Goal: Information Seeking & Learning: Check status

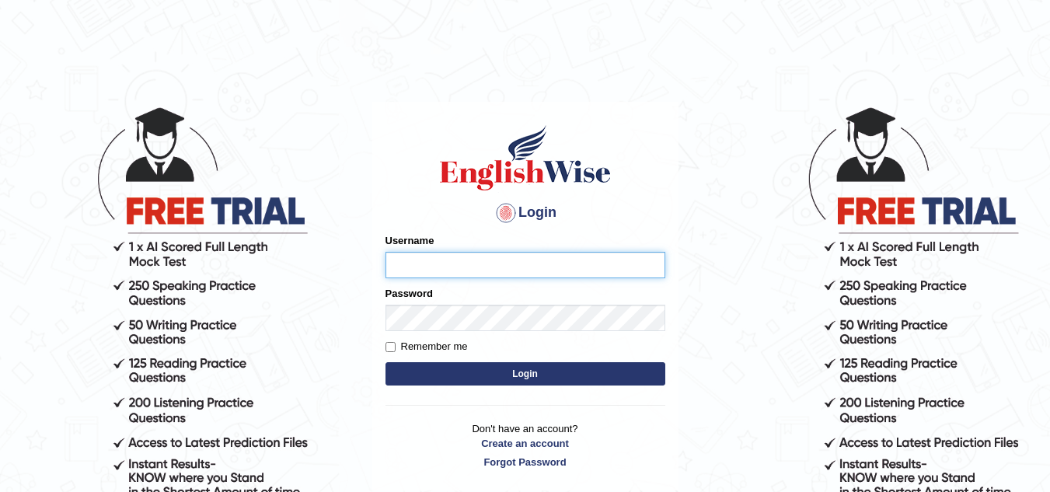
click at [425, 271] on input "Username" at bounding box center [526, 265] width 280 height 26
type input "vamshikumar"
click at [478, 267] on input "vamshikumar" at bounding box center [526, 265] width 280 height 26
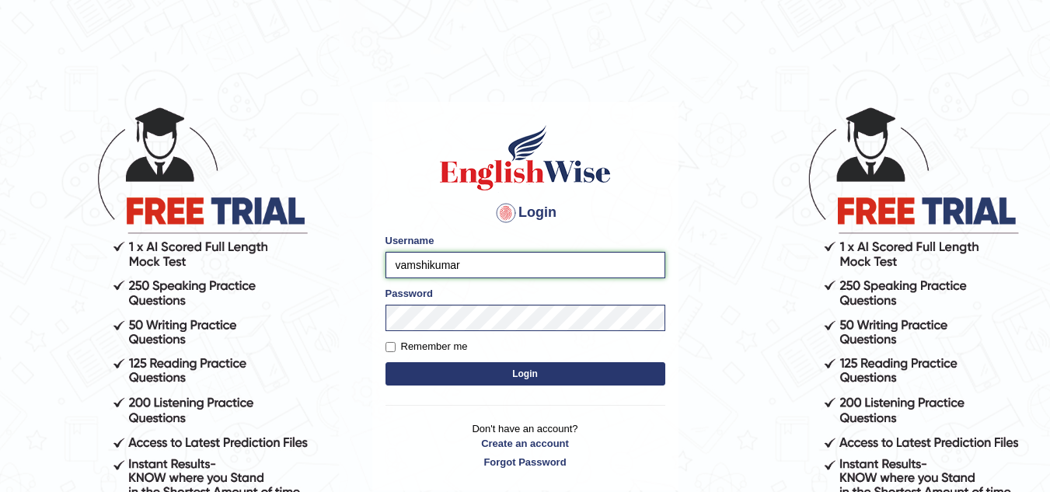
click at [539, 266] on input "vamshikumar" at bounding box center [526, 265] width 280 height 26
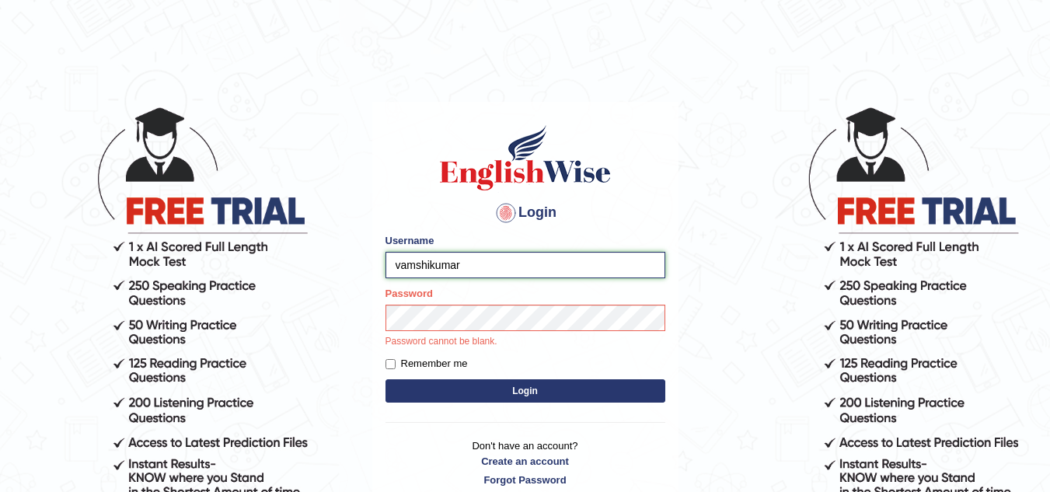
click at [539, 266] on input "vamshikumar" at bounding box center [526, 265] width 280 height 26
click at [539, 266] on input "Username" at bounding box center [526, 265] width 280 height 26
click at [541, 270] on input "Username" at bounding box center [526, 265] width 280 height 26
type input "vamshikumar"
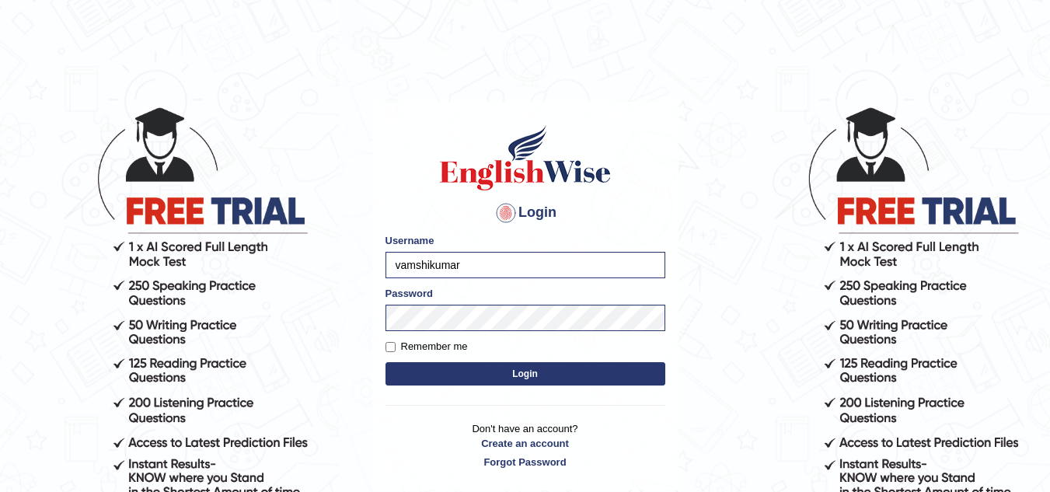
click at [463, 379] on button "Login" at bounding box center [526, 373] width 280 height 23
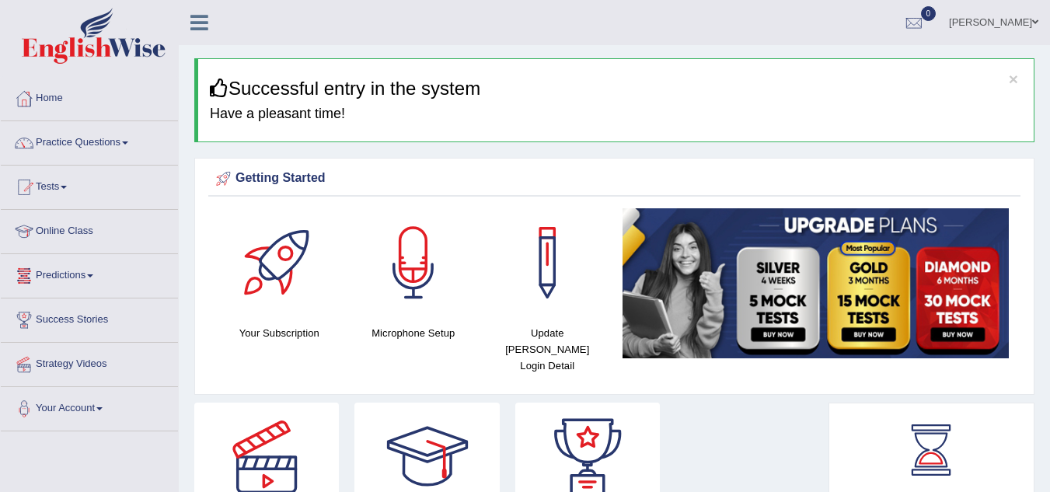
click at [62, 270] on link "Predictions" at bounding box center [89, 273] width 177 height 39
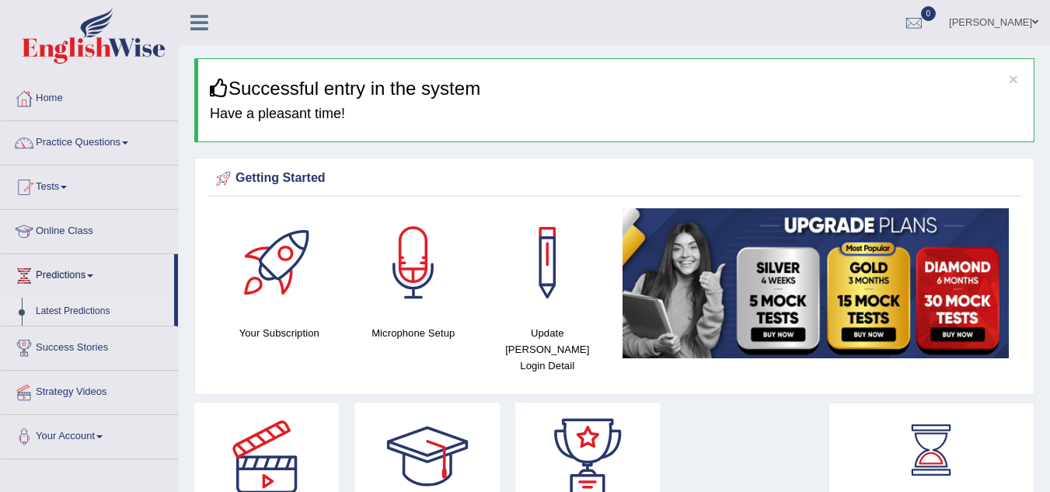
click at [70, 304] on link "Latest Predictions" at bounding box center [101, 312] width 145 height 28
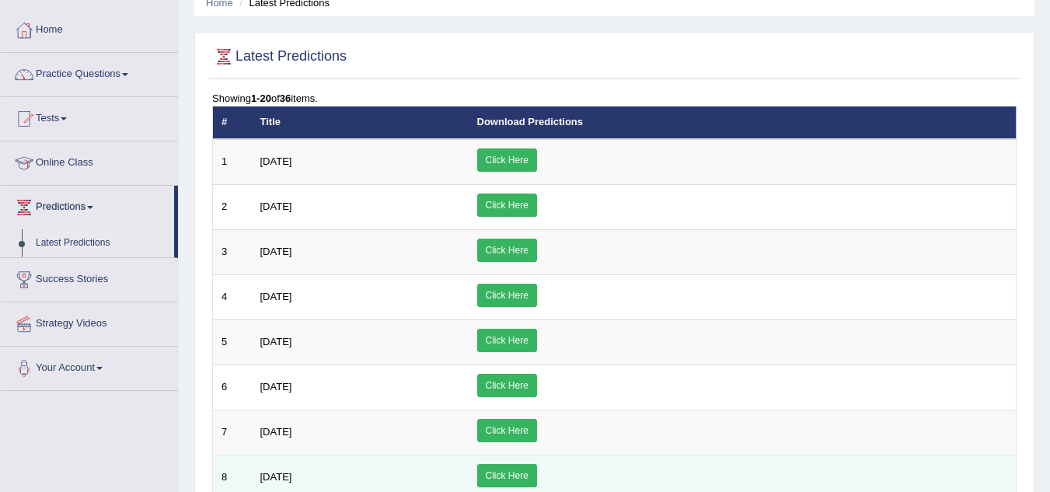
scroll to position [68, 0]
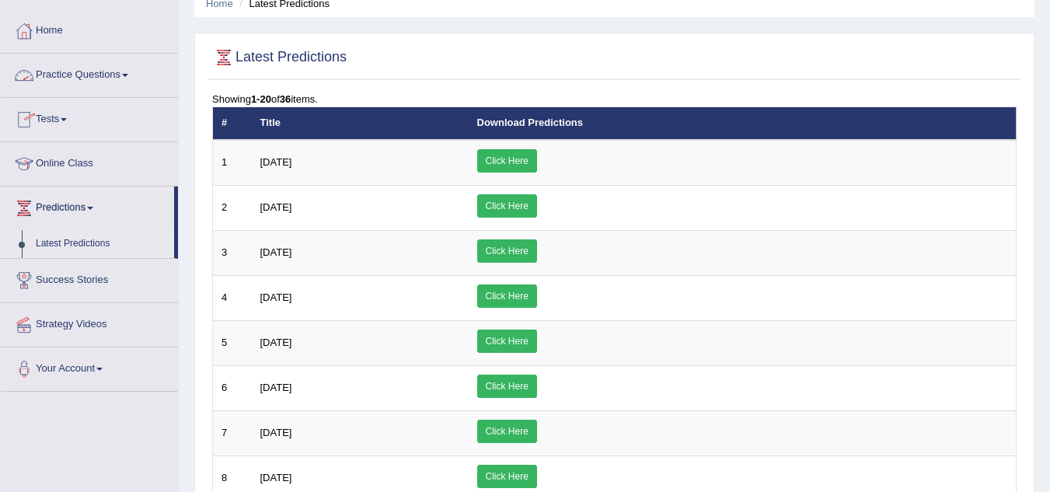
click at [93, 77] on link "Practice Questions" at bounding box center [89, 73] width 177 height 39
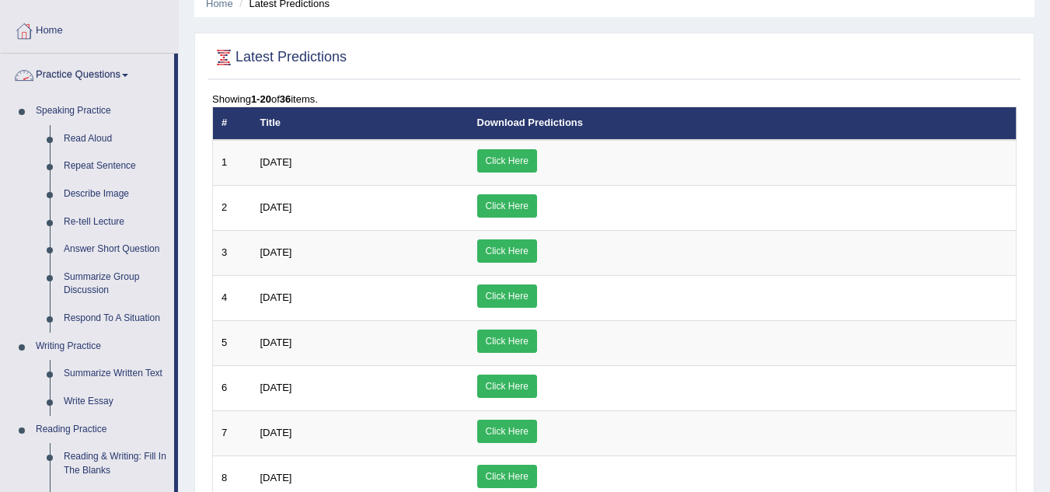
click at [83, 71] on link "Practice Questions" at bounding box center [87, 73] width 173 height 39
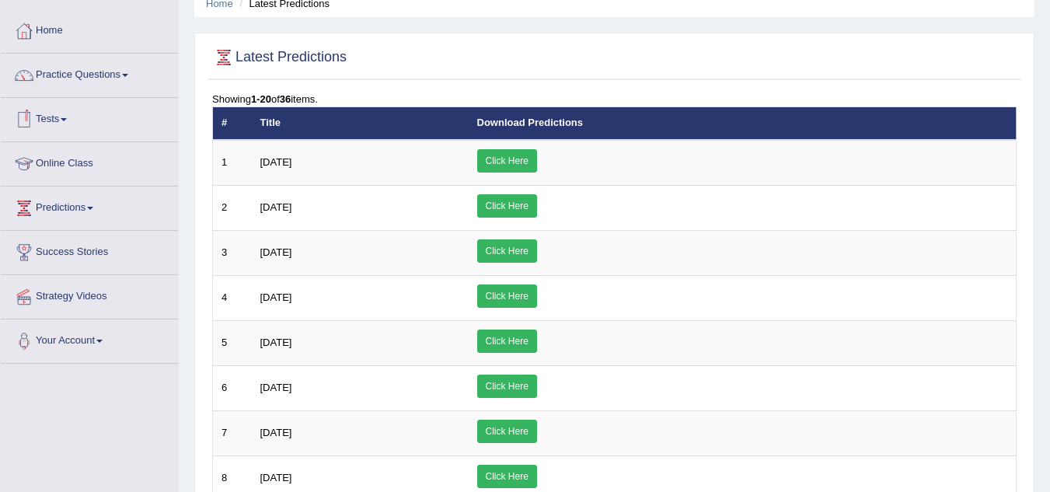
click at [56, 124] on link "Tests" at bounding box center [89, 117] width 177 height 39
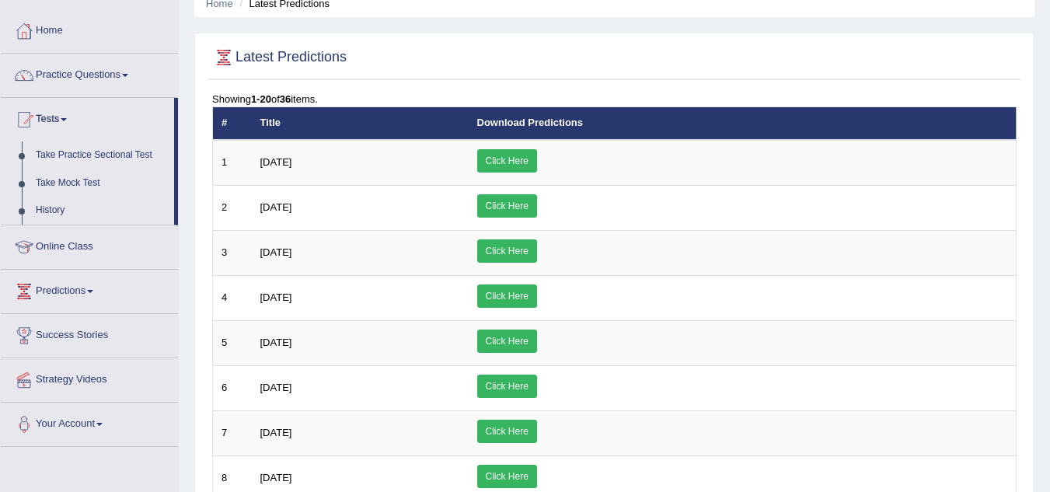
click at [56, 150] on link "Take Practice Sectional Test" at bounding box center [101, 156] width 145 height 28
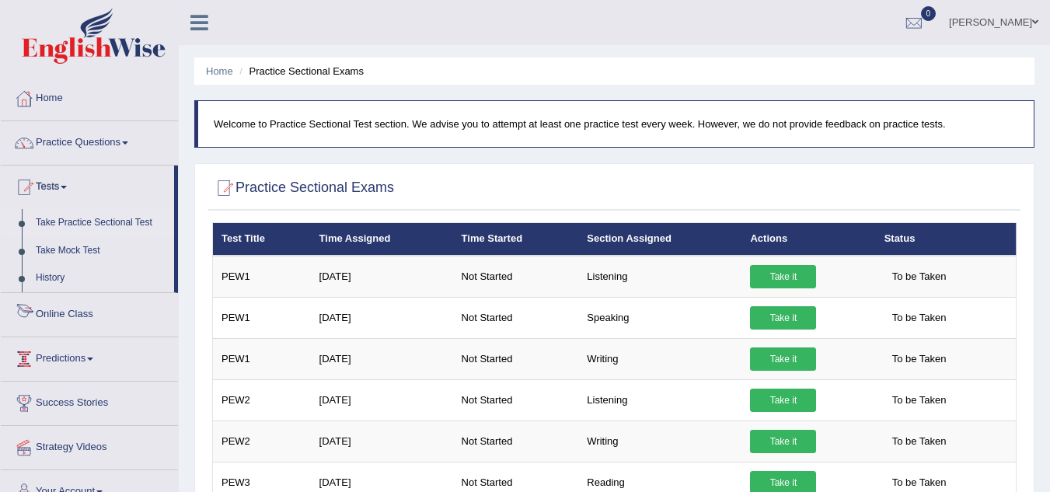
click at [37, 312] on link "Online Class" at bounding box center [89, 312] width 177 height 39
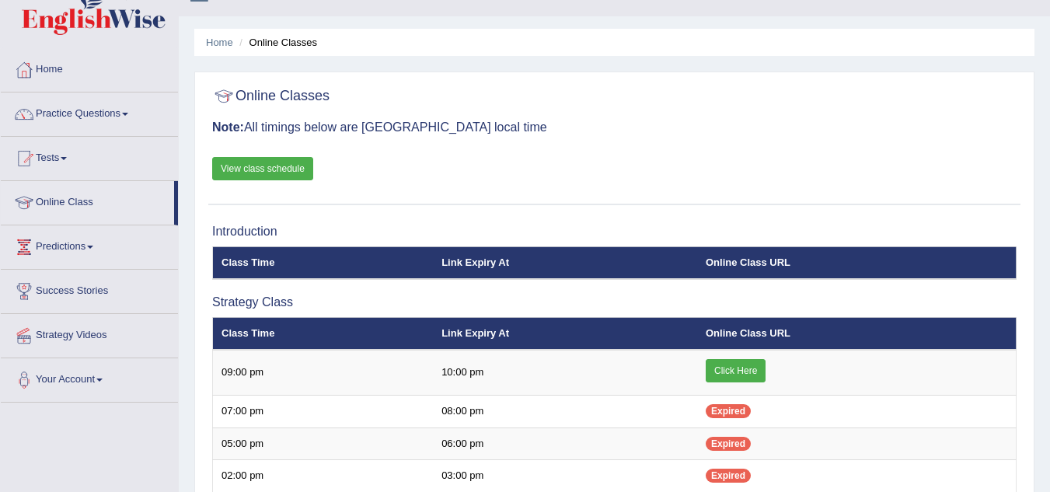
scroll to position [28, 0]
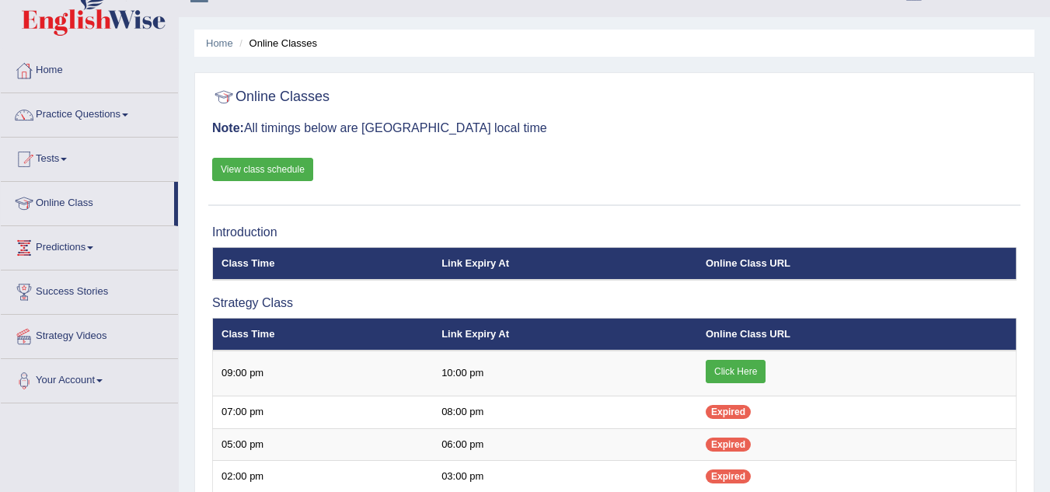
click at [260, 179] on link "View class schedule" at bounding box center [262, 169] width 101 height 23
click at [40, 246] on link "Predictions" at bounding box center [89, 245] width 177 height 39
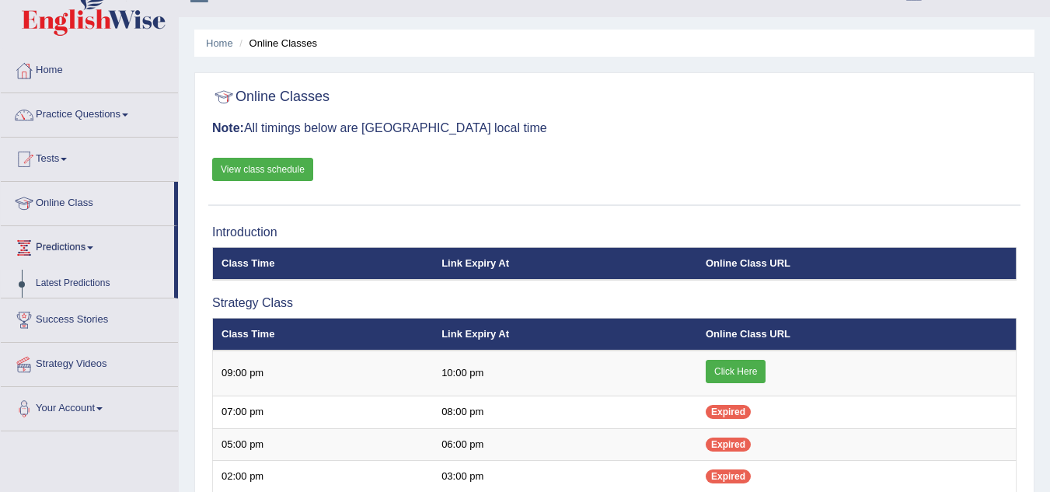
click at [44, 281] on link "Latest Predictions" at bounding box center [101, 284] width 145 height 28
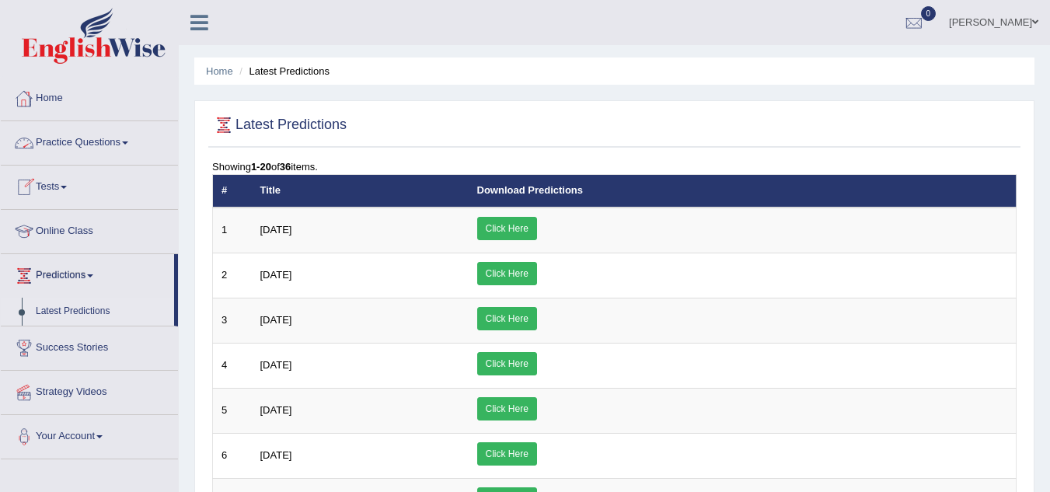
click at [43, 87] on link "Home" at bounding box center [89, 96] width 177 height 39
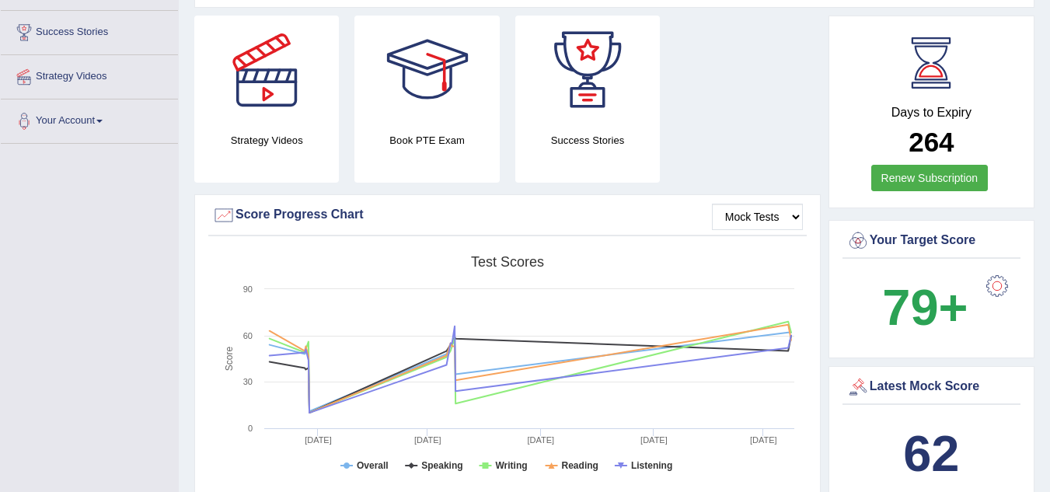
scroll to position [289, 0]
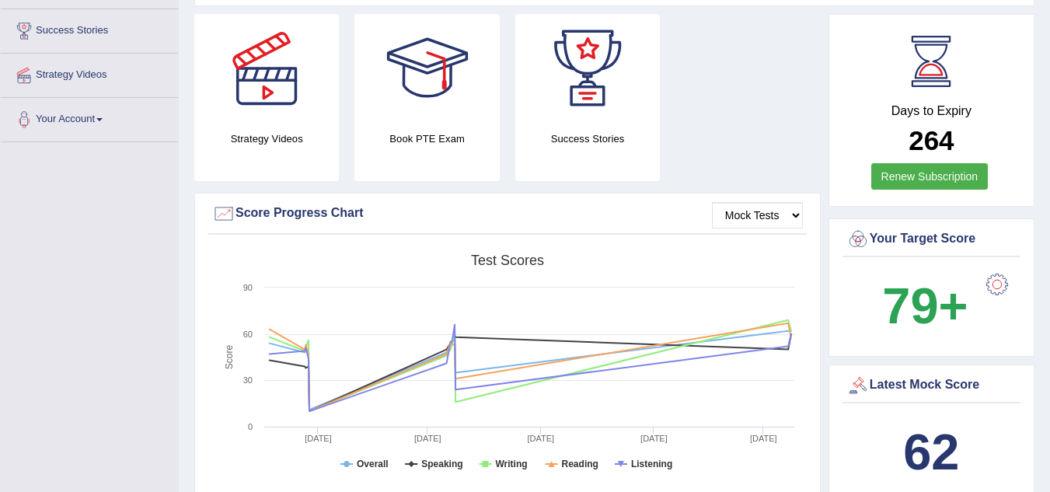
click at [919, 374] on div "Latest Mock Score" at bounding box center [932, 385] width 170 height 23
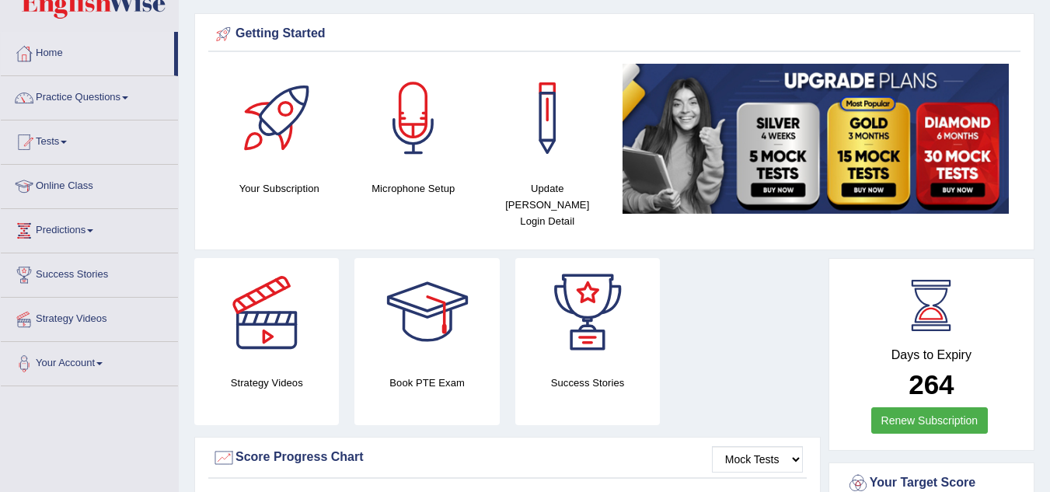
scroll to position [46, 0]
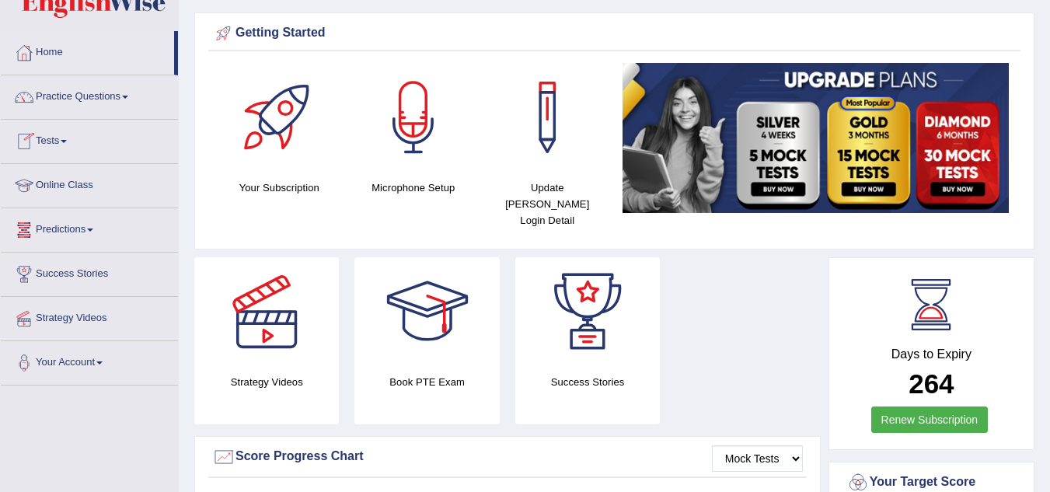
click at [50, 141] on link "Tests" at bounding box center [89, 139] width 177 height 39
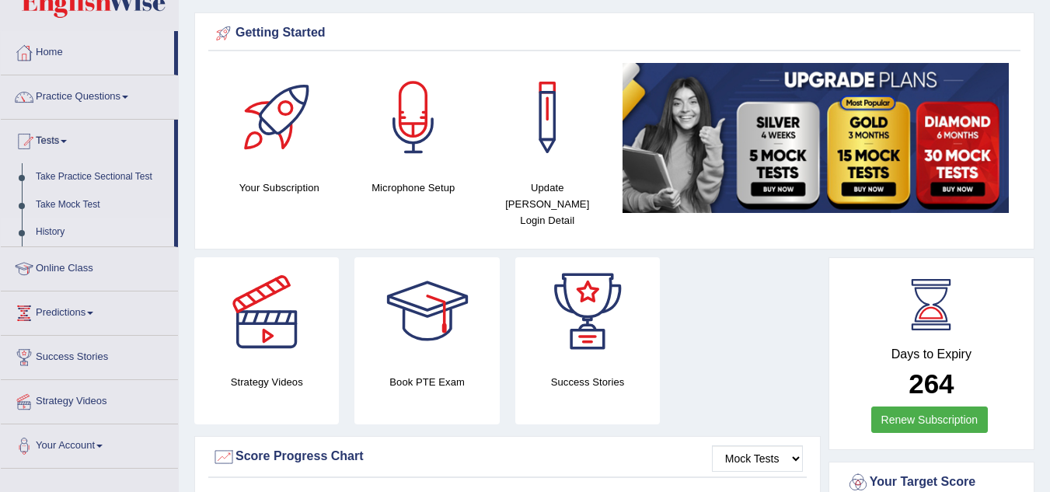
click at [45, 234] on link "History" at bounding box center [101, 232] width 145 height 28
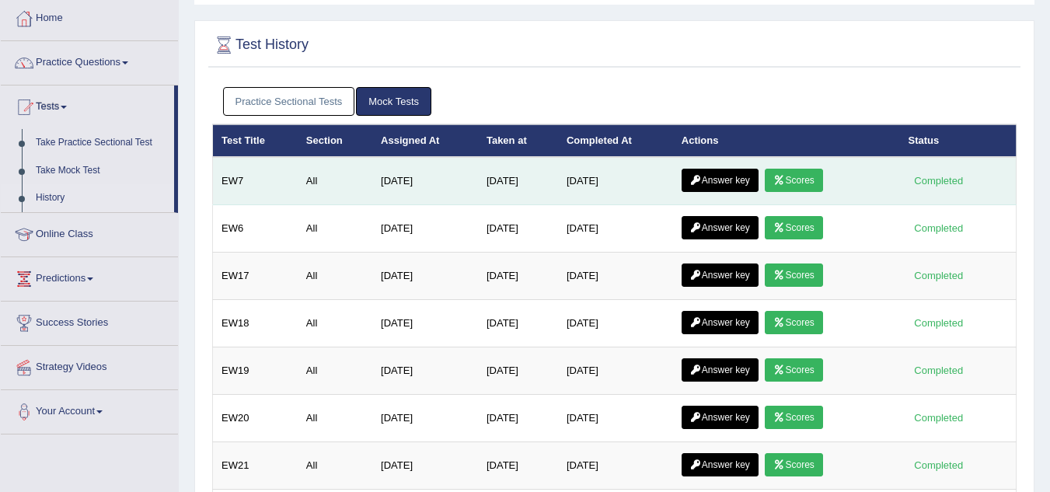
click at [802, 183] on link "Scores" at bounding box center [794, 180] width 58 height 23
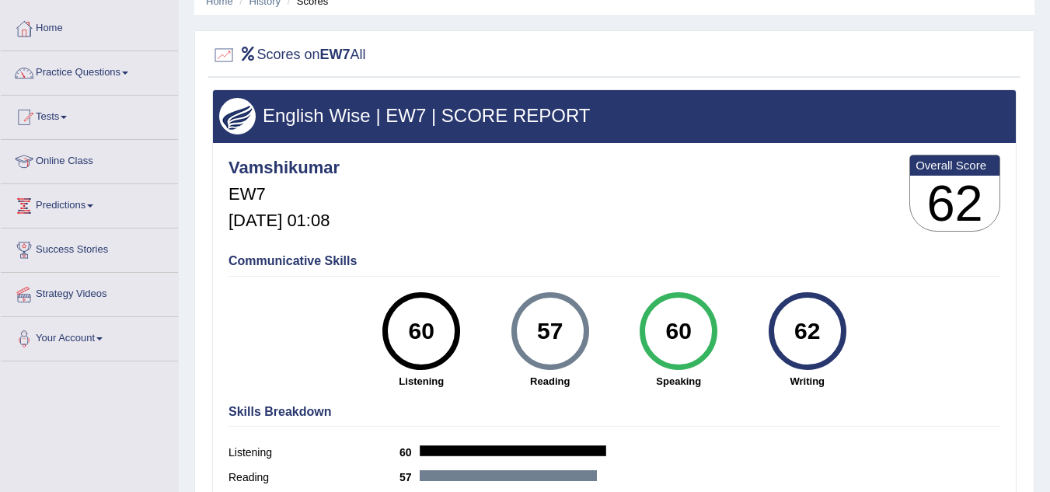
scroll to position [33, 0]
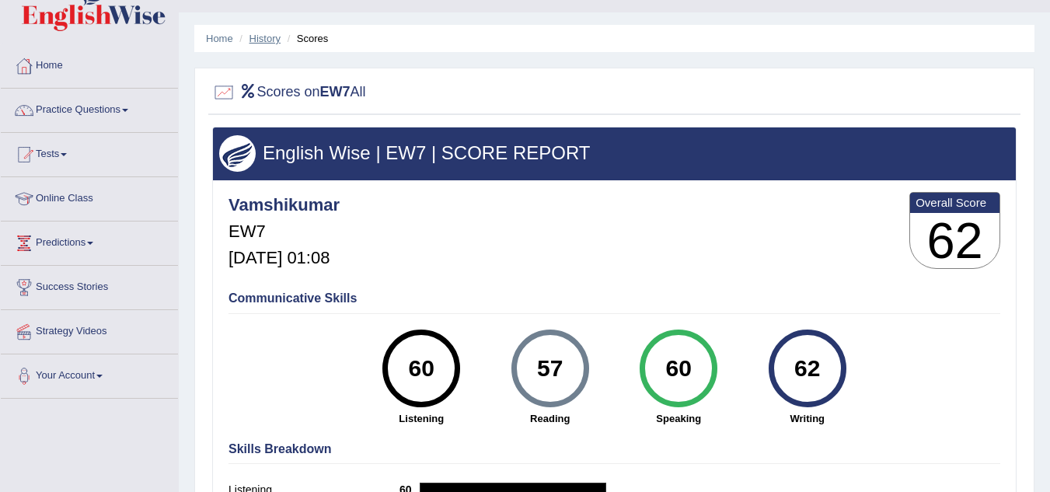
click at [260, 38] on li "History" at bounding box center [258, 38] width 45 height 15
click at [260, 38] on link "History" at bounding box center [265, 39] width 31 height 12
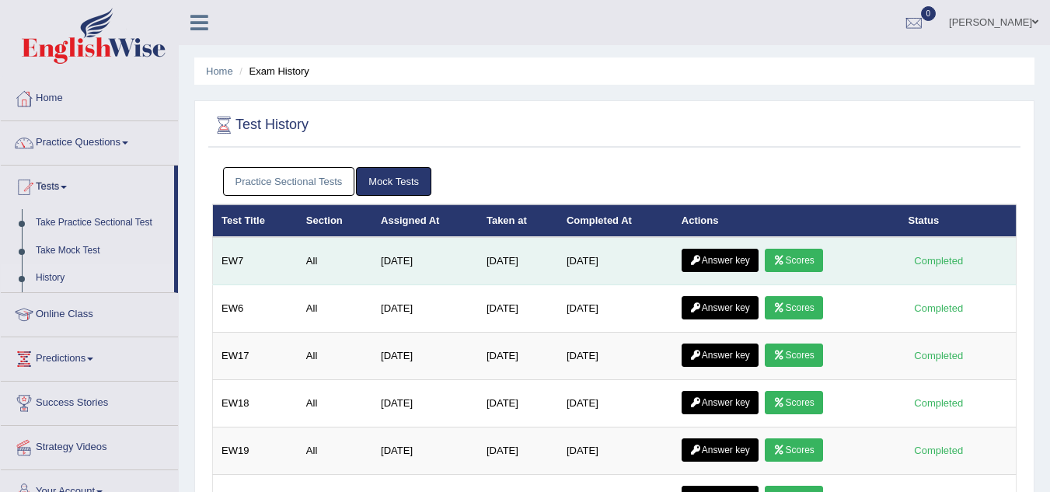
click at [702, 263] on icon at bounding box center [696, 260] width 12 height 9
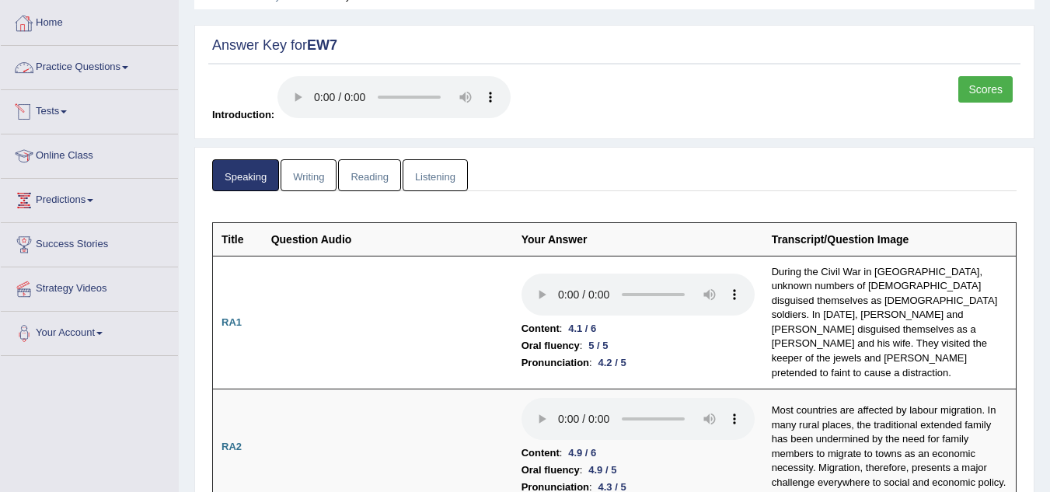
scroll to position [17, 0]
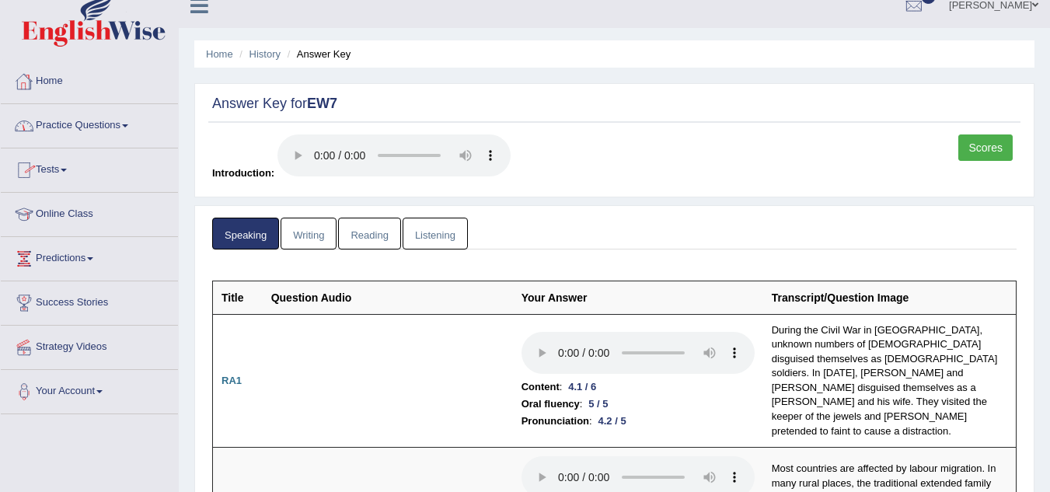
click at [48, 73] on link "Home" at bounding box center [89, 79] width 177 height 39
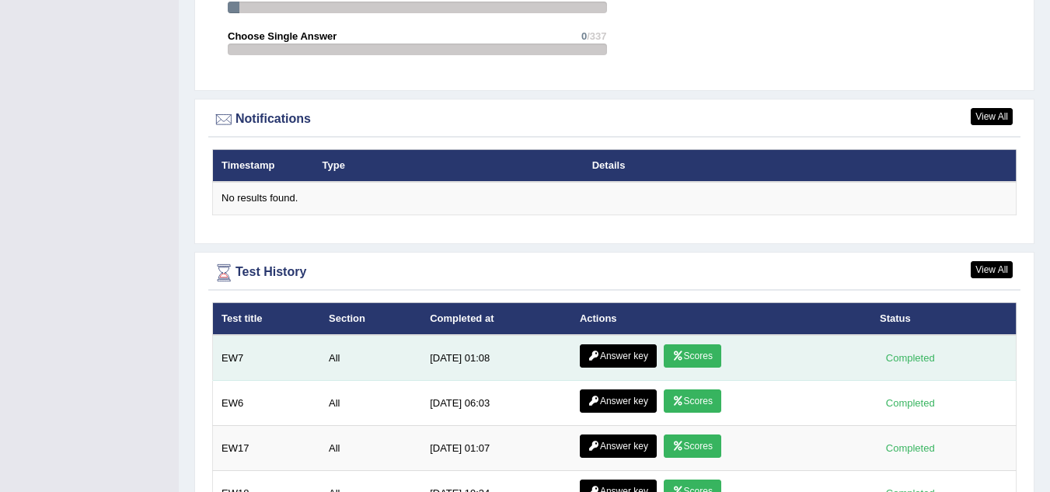
scroll to position [1811, 0]
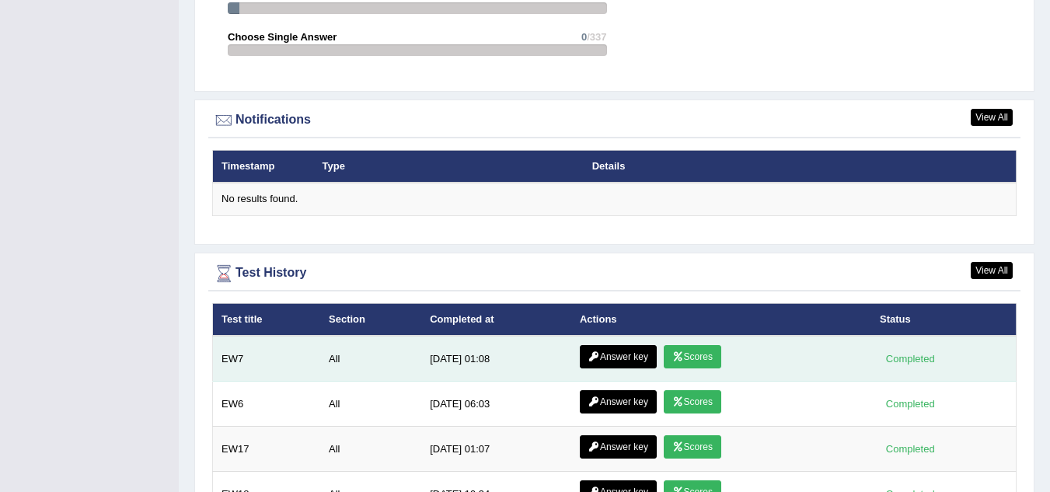
click at [690, 345] on link "Scores" at bounding box center [693, 356] width 58 height 23
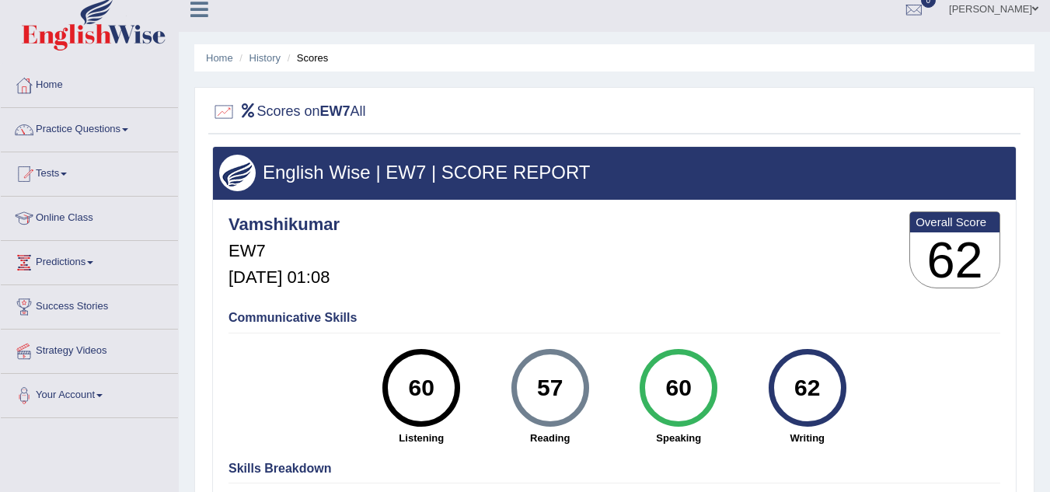
scroll to position [9, 0]
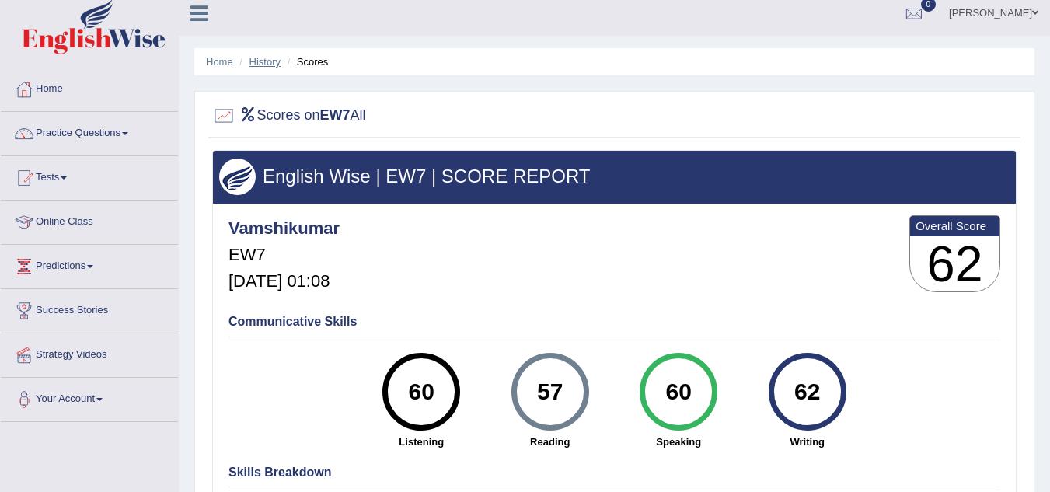
click at [265, 61] on link "History" at bounding box center [265, 62] width 31 height 12
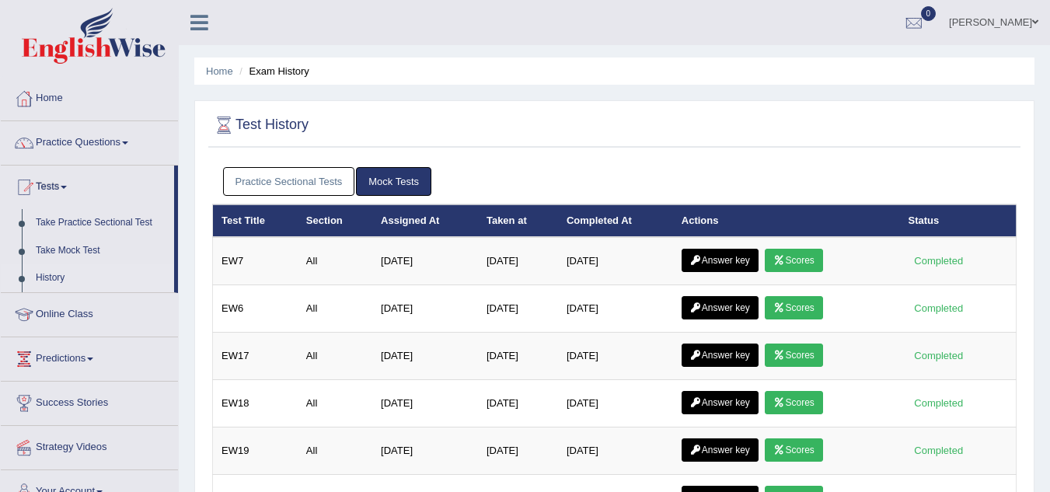
click at [305, 176] on link "Practice Sectional Tests" at bounding box center [289, 181] width 132 height 29
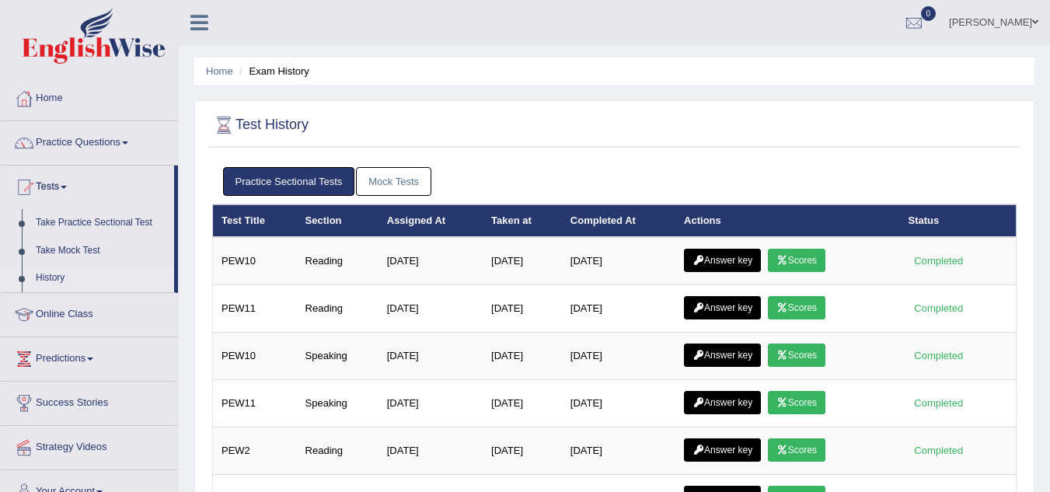
click at [410, 182] on link "Mock Tests" at bounding box center [393, 181] width 75 height 29
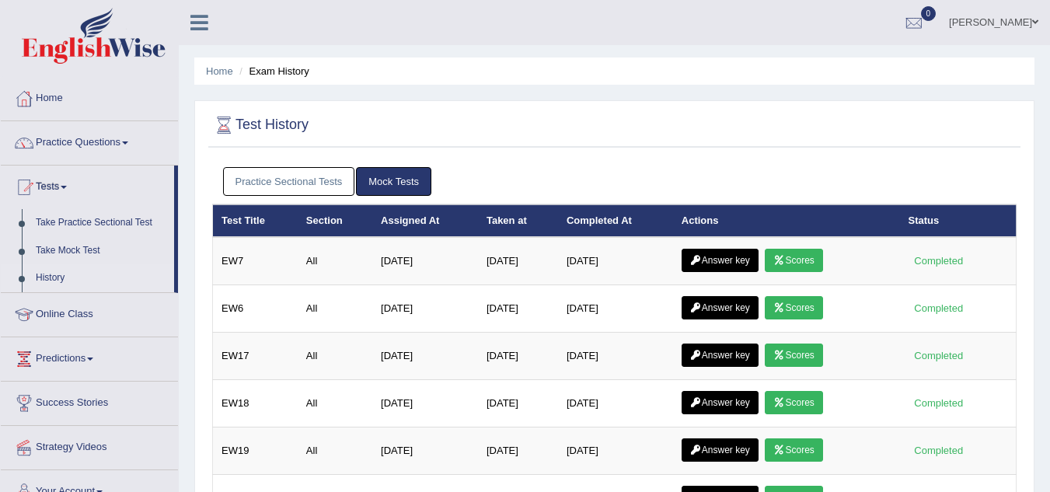
click at [82, 306] on link "Online Class" at bounding box center [89, 312] width 177 height 39
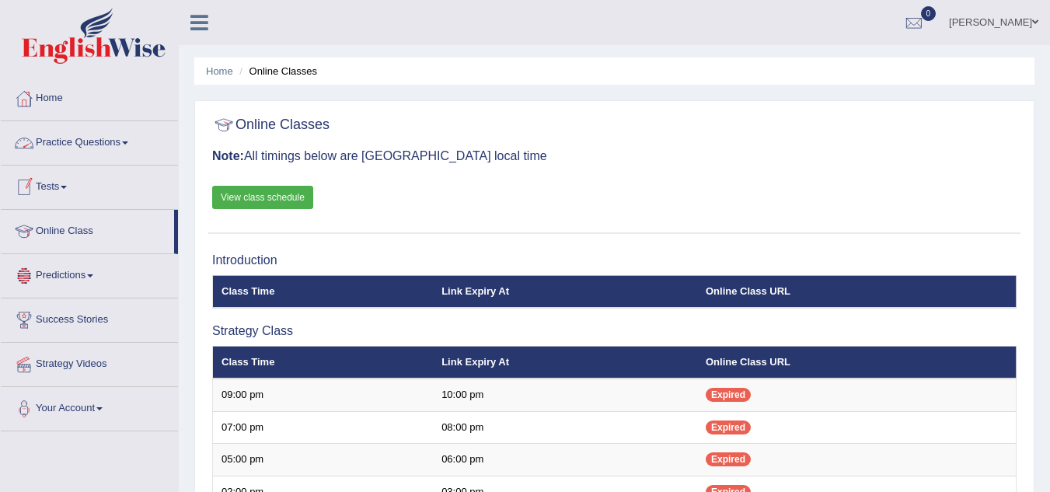
click at [81, 152] on link "Practice Questions" at bounding box center [89, 140] width 177 height 39
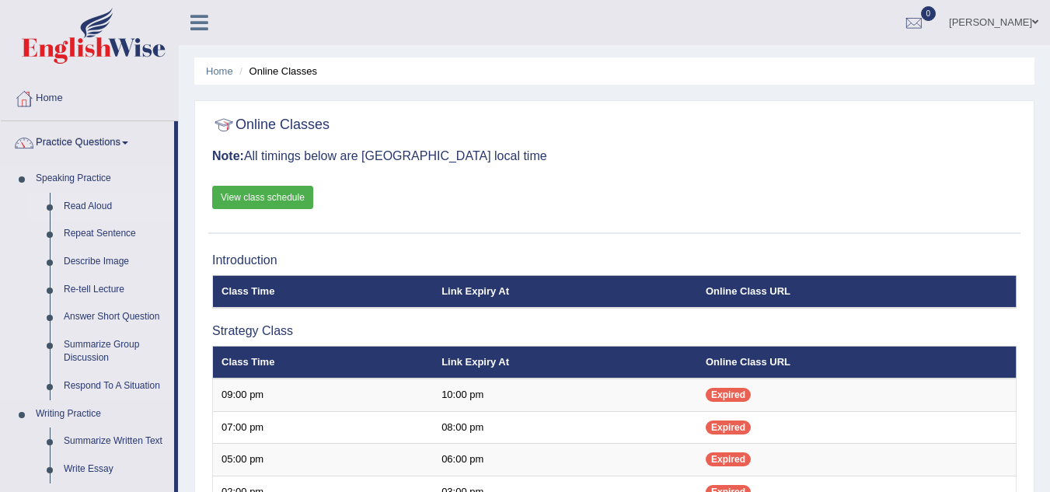
click at [79, 210] on link "Read Aloud" at bounding box center [115, 207] width 117 height 28
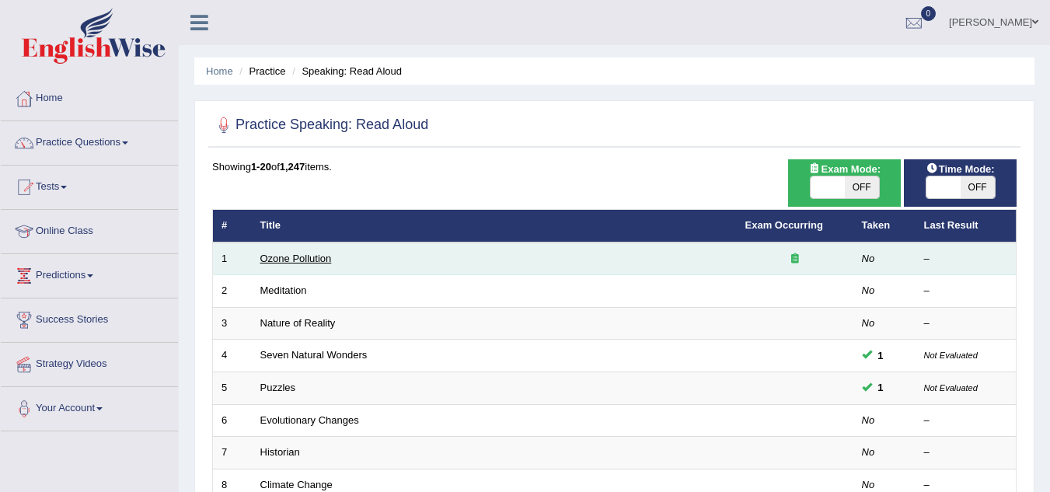
click at [306, 259] on link "Ozone Pollution" at bounding box center [296, 259] width 72 height 12
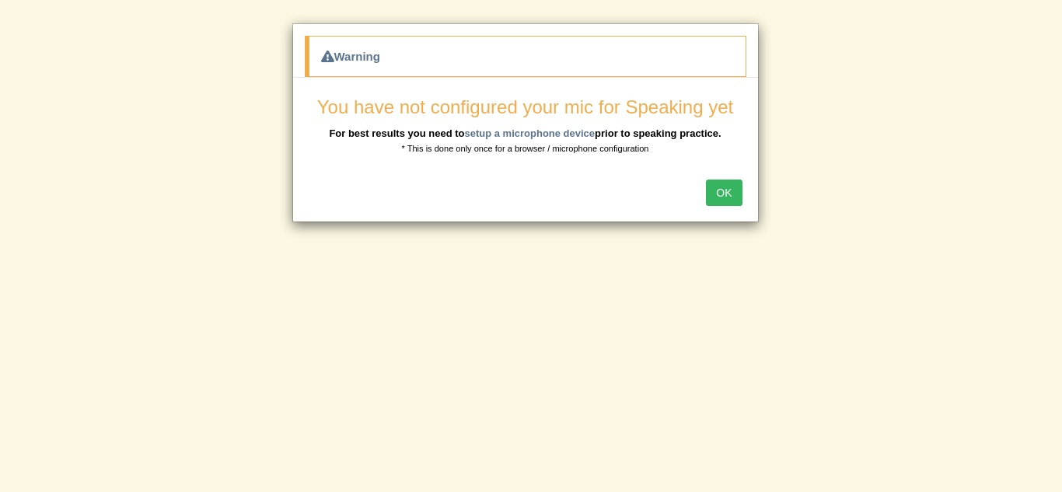
click at [724, 190] on button "OK" at bounding box center [724, 193] width 36 height 26
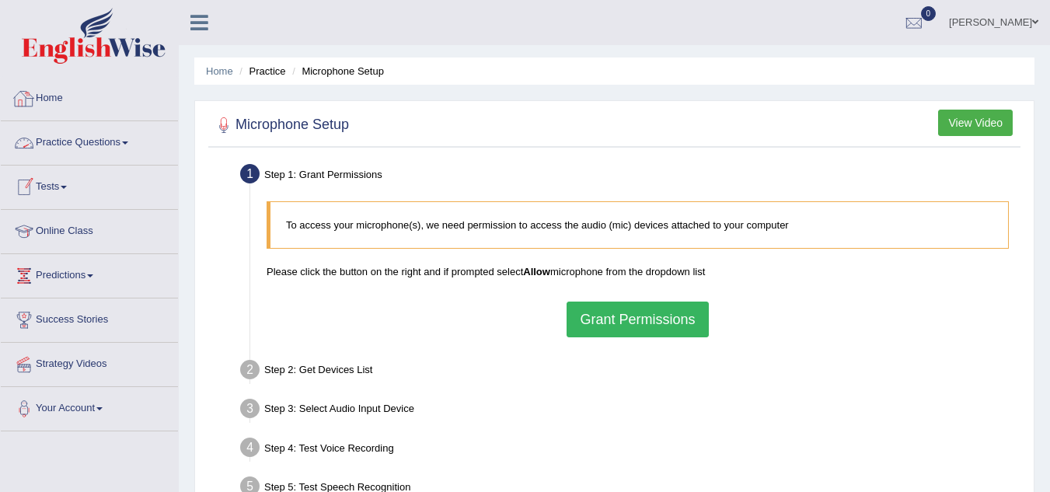
click at [52, 93] on link "Home" at bounding box center [89, 96] width 177 height 39
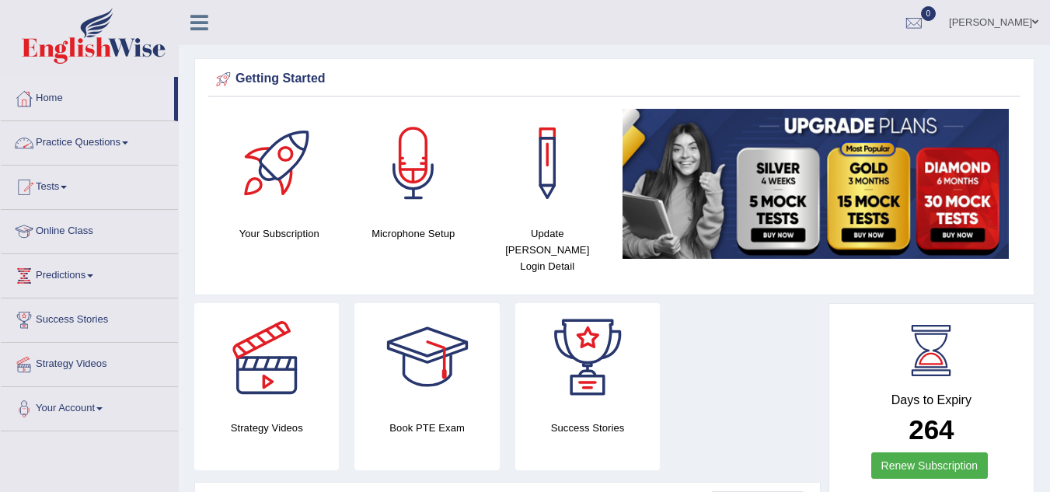
click at [59, 141] on link "Practice Questions" at bounding box center [89, 140] width 177 height 39
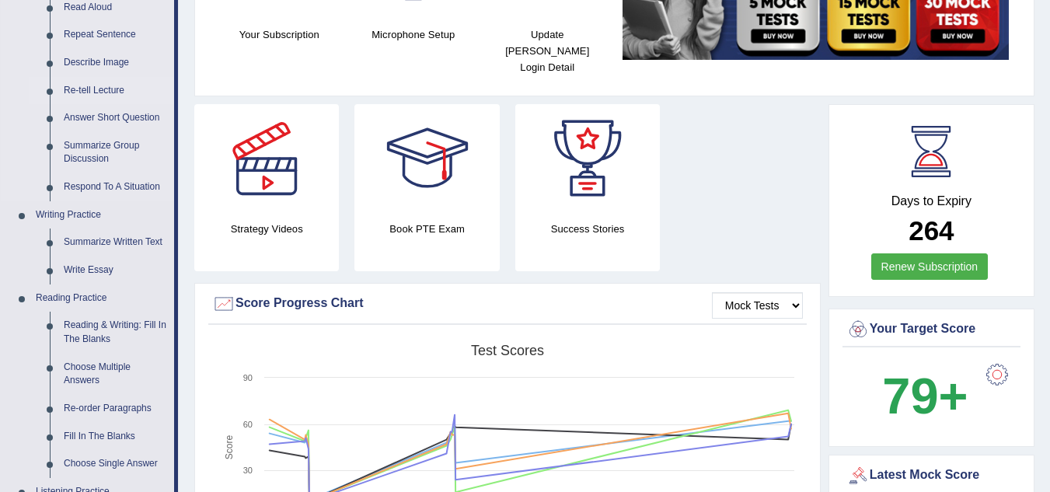
scroll to position [200, 0]
click at [89, 271] on link "Write Essay" at bounding box center [115, 270] width 117 height 28
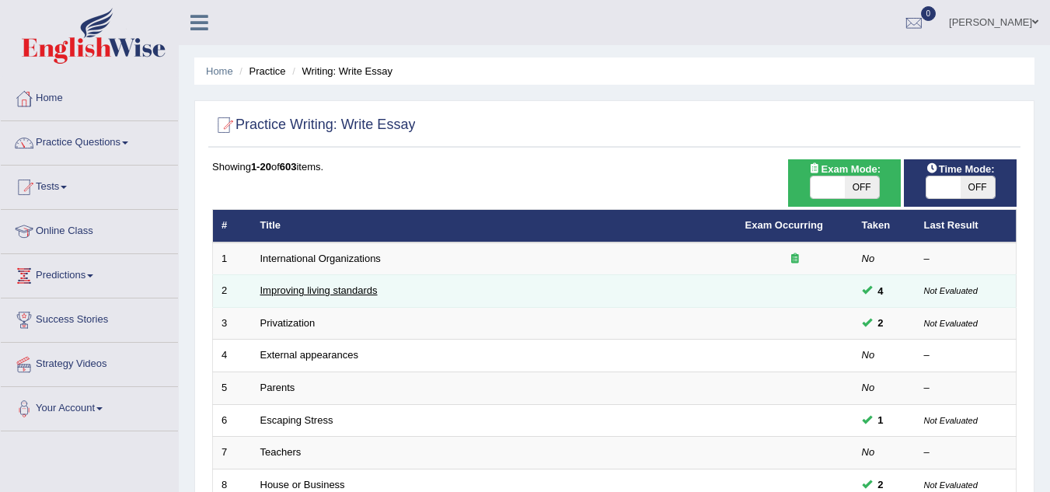
click at [323, 290] on link "Improving living standards" at bounding box center [318, 291] width 117 height 12
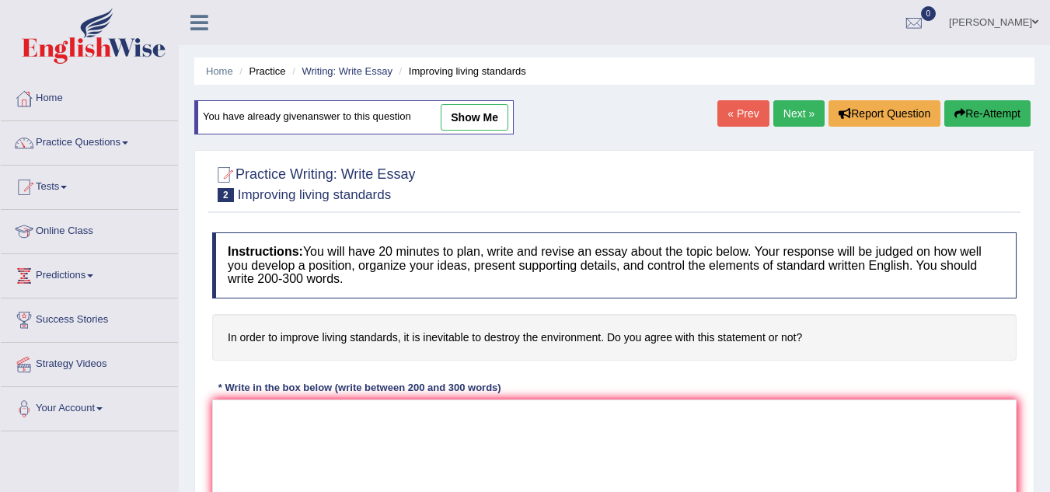
click at [456, 121] on link "show me" at bounding box center [475, 117] width 68 height 26
type textarea "In the current era of scientific and technological progress, we find ourselves …"
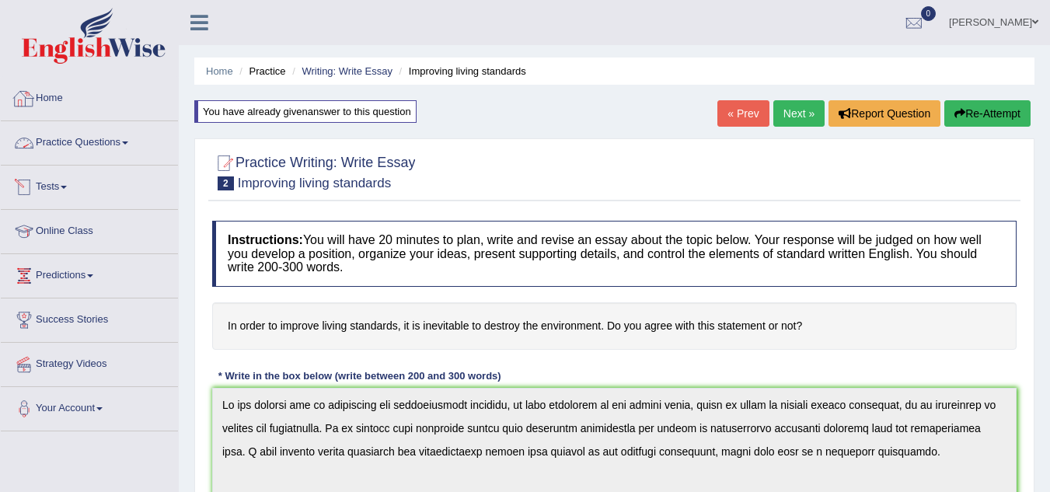
click at [34, 106] on div at bounding box center [23, 98] width 23 height 23
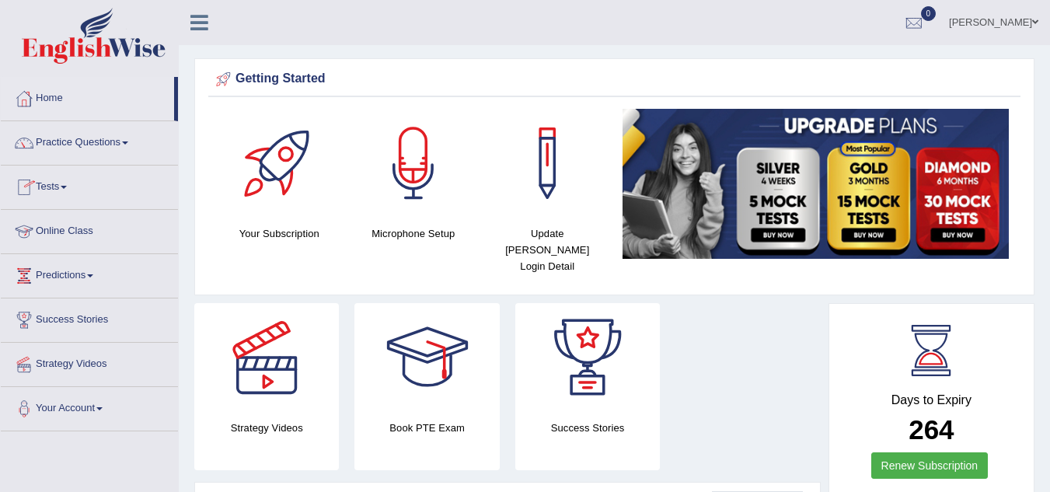
click at [61, 190] on link "Tests" at bounding box center [89, 185] width 177 height 39
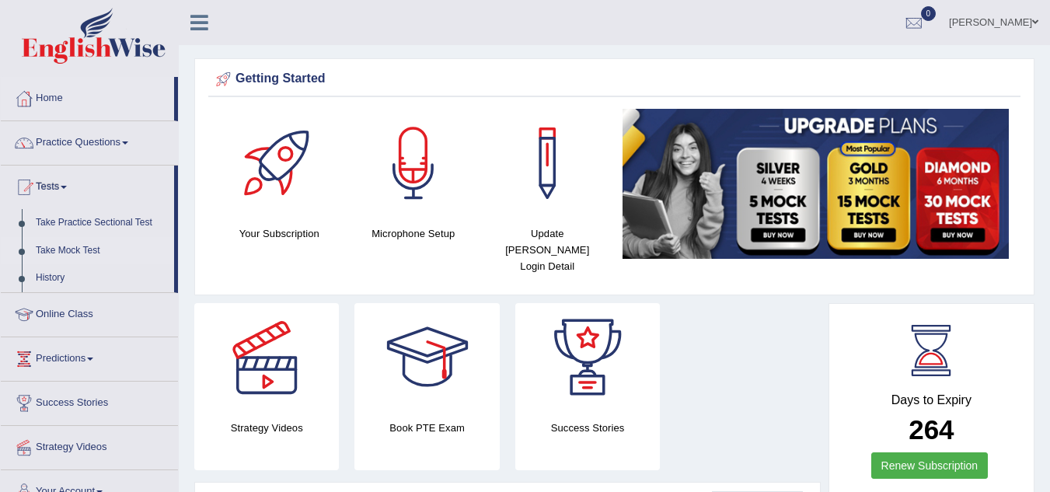
click at [59, 246] on link "Take Mock Test" at bounding box center [101, 251] width 145 height 28
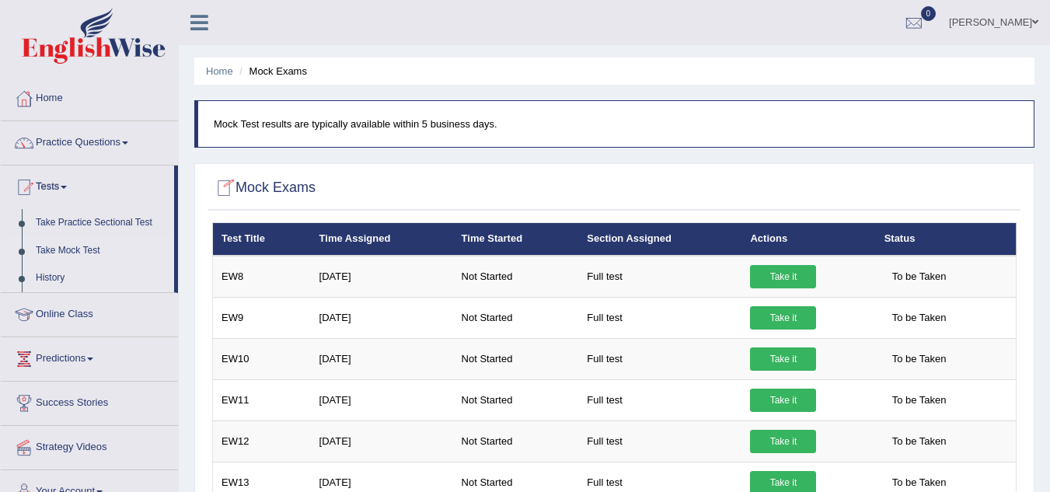
click at [52, 278] on link "History" at bounding box center [101, 278] width 145 height 28
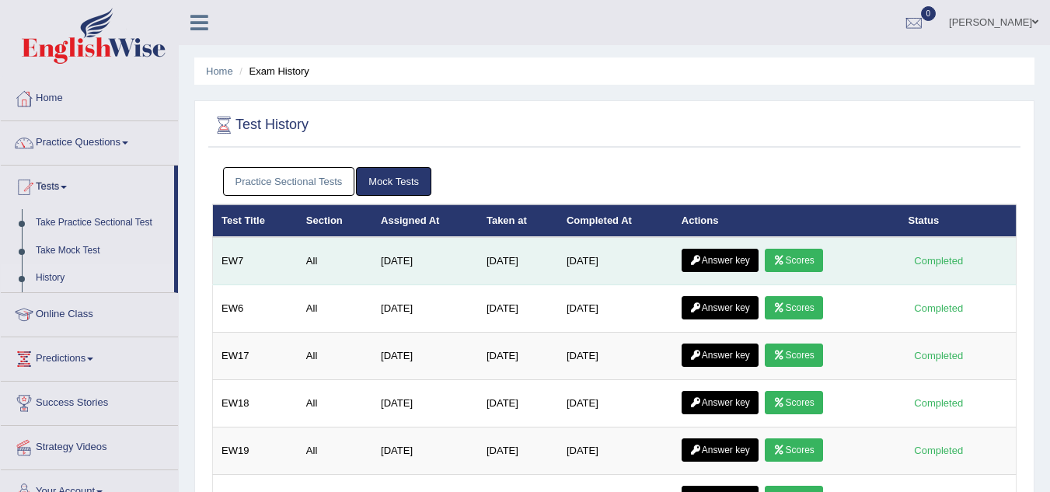
click at [713, 257] on link "Answer key" at bounding box center [720, 260] width 77 height 23
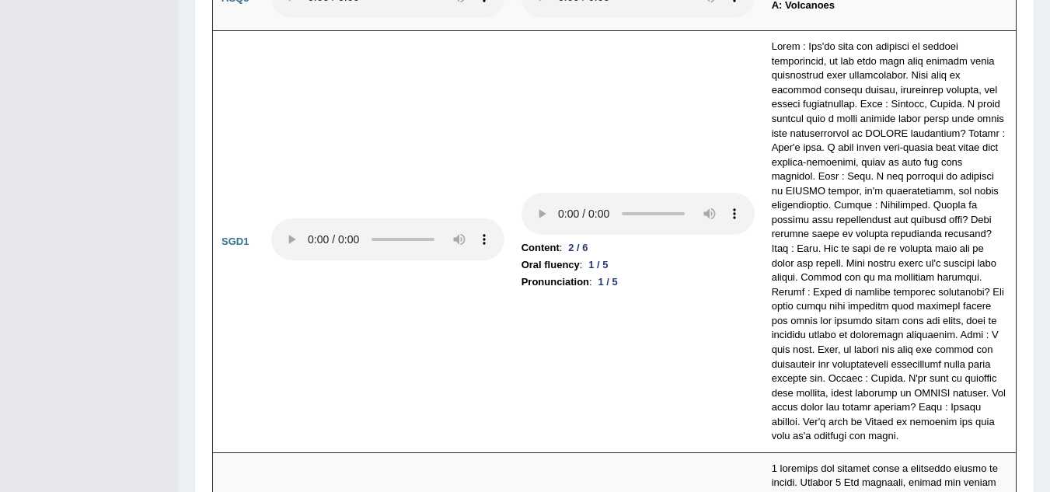
scroll to position [4009, 0]
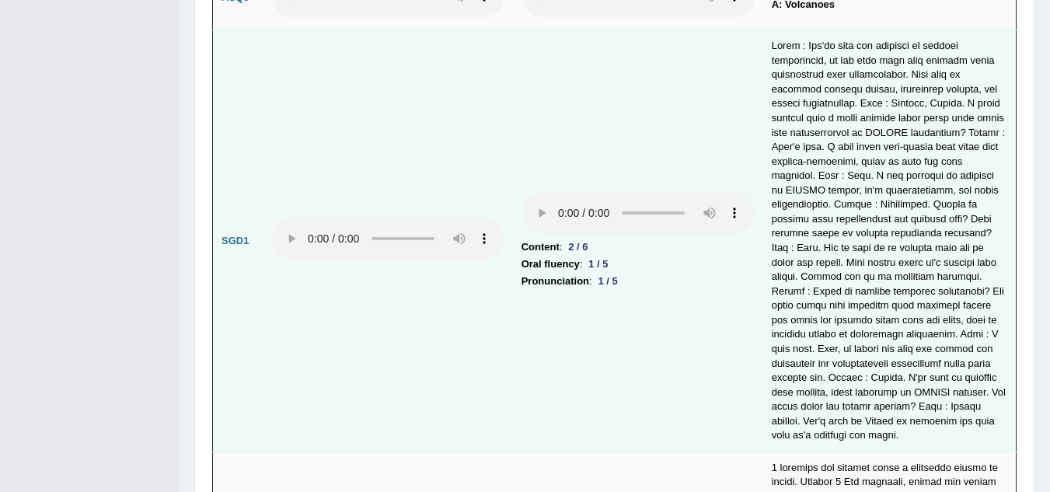
click at [595, 327] on td "Content : 2 / 6 Oral fluency : 1 / 5 Pronunciation : 1 / 5" at bounding box center [638, 241] width 250 height 422
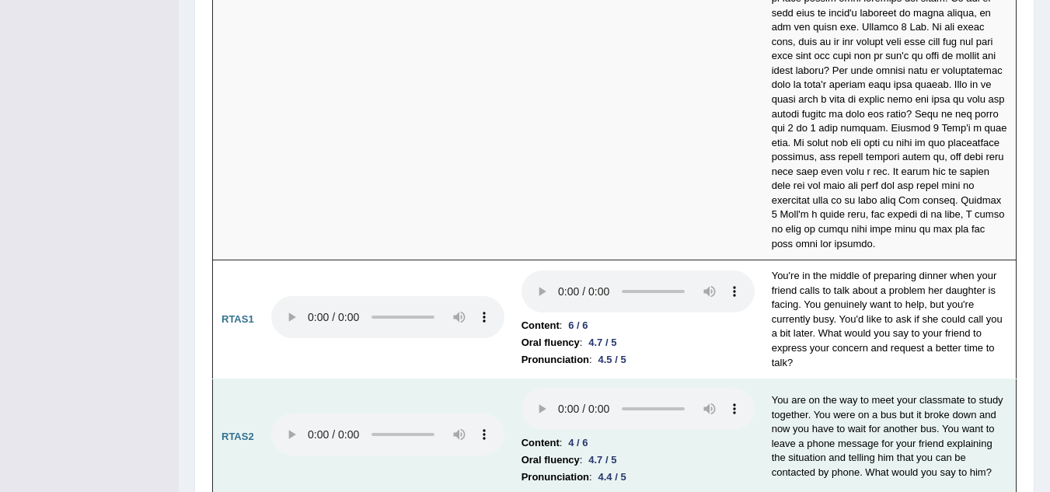
scroll to position [5005, 0]
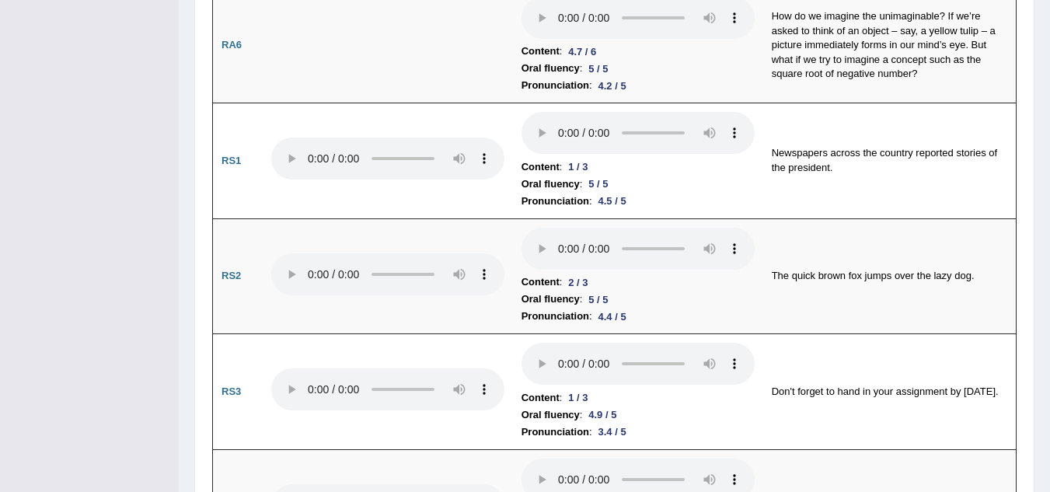
click at [546, 334] on td "Content : 1 / 3 Oral fluency : 4.9 / 5 Pronunciation : 3.4 / 5" at bounding box center [638, 392] width 250 height 116
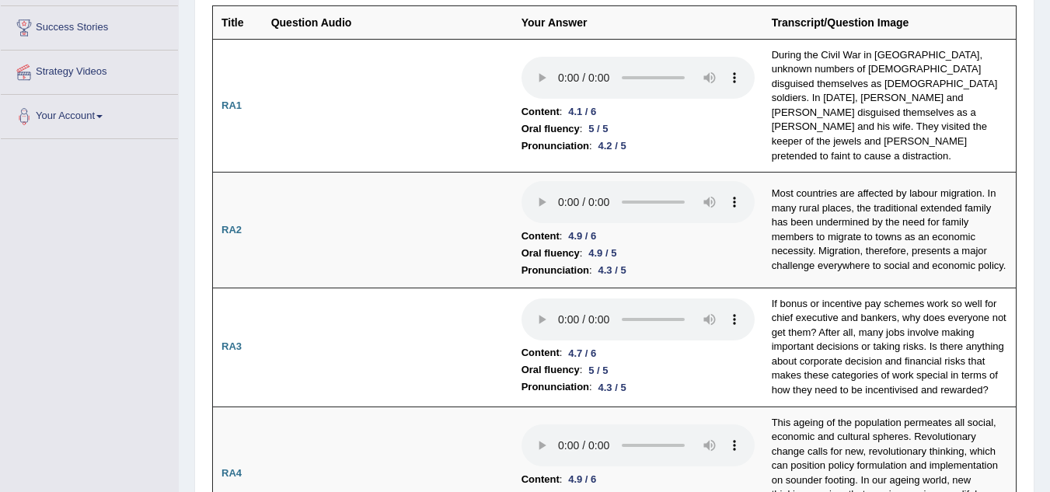
scroll to position [0, 0]
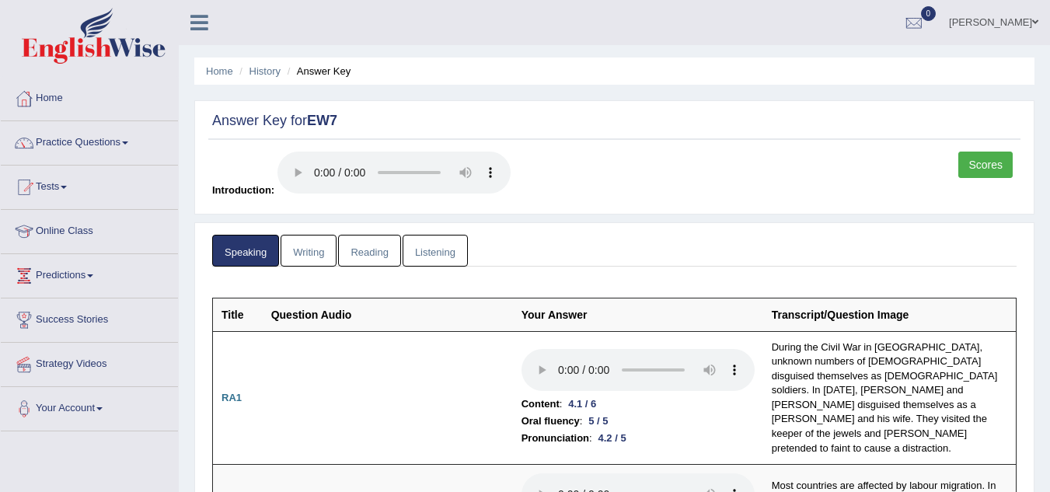
click at [303, 248] on link "Writing" at bounding box center [309, 251] width 56 height 32
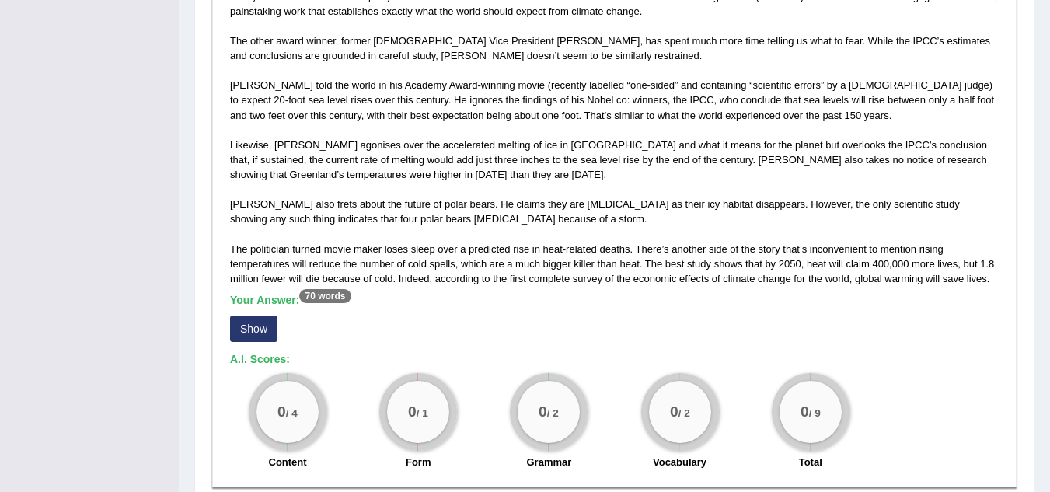
scroll to position [916, 0]
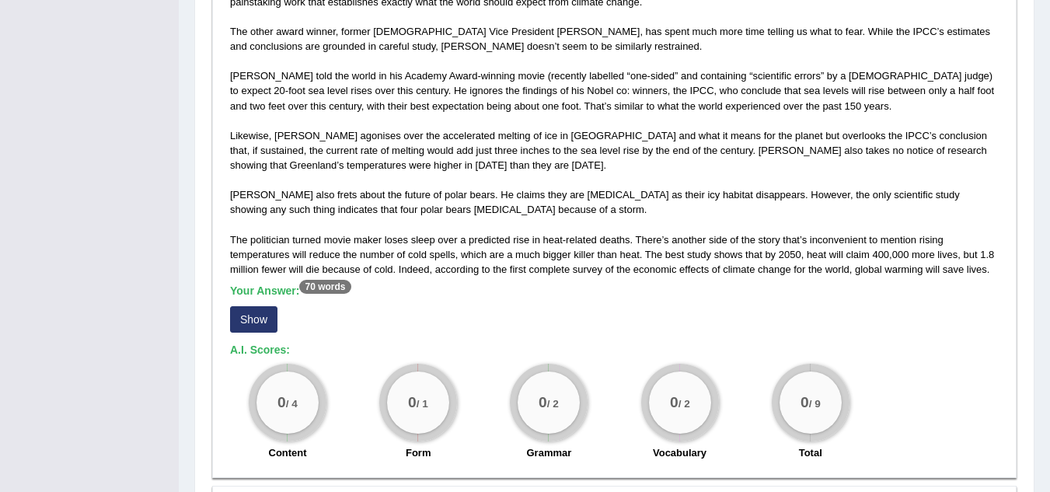
click at [269, 318] on button "Show" at bounding box center [253, 319] width 47 height 26
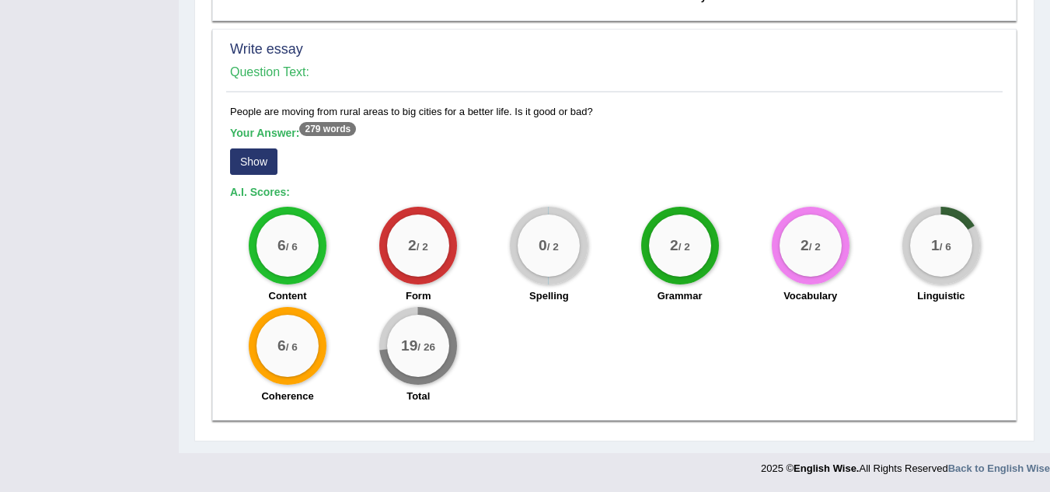
scroll to position [1318, 0]
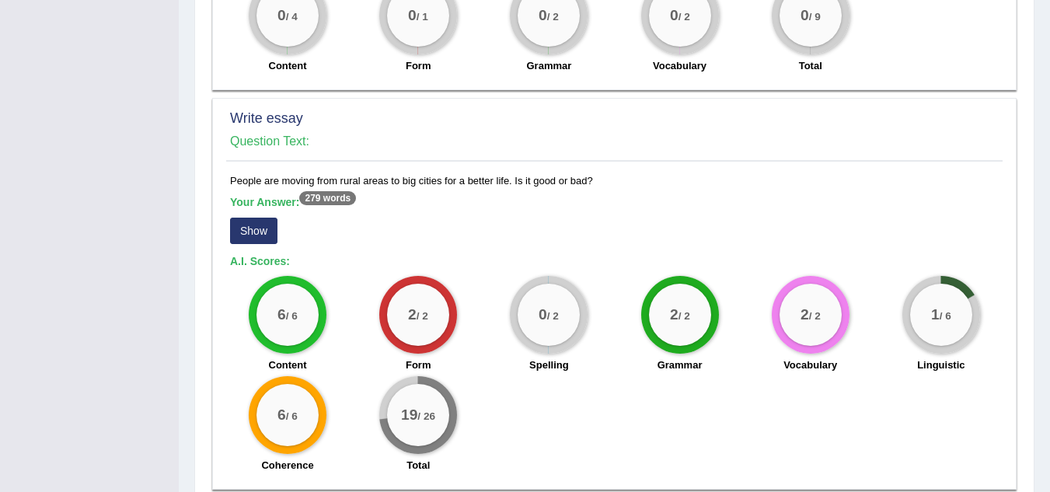
click at [236, 228] on button "Show" at bounding box center [253, 231] width 47 height 26
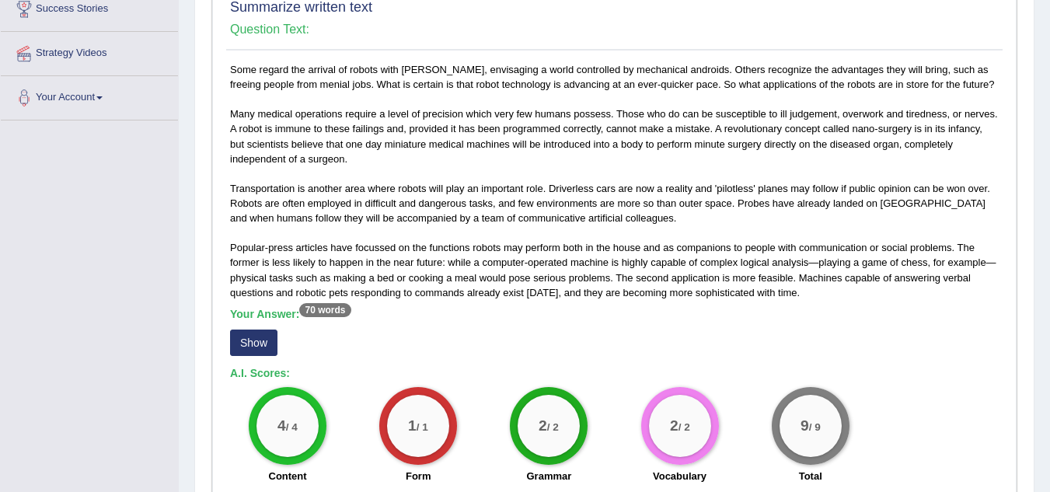
scroll to position [0, 0]
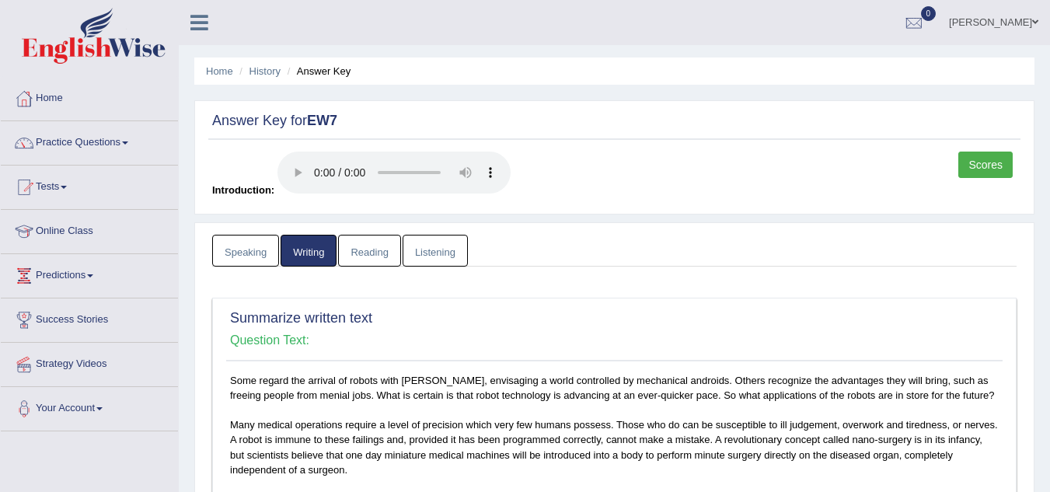
click at [382, 255] on link "Reading" at bounding box center [369, 251] width 62 height 32
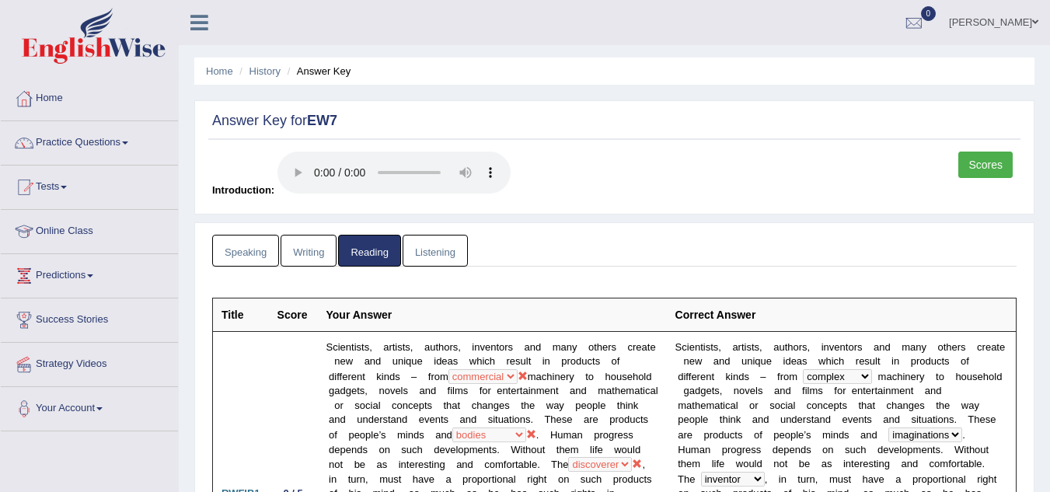
click at [452, 243] on link "Listening" at bounding box center [435, 251] width 65 height 32
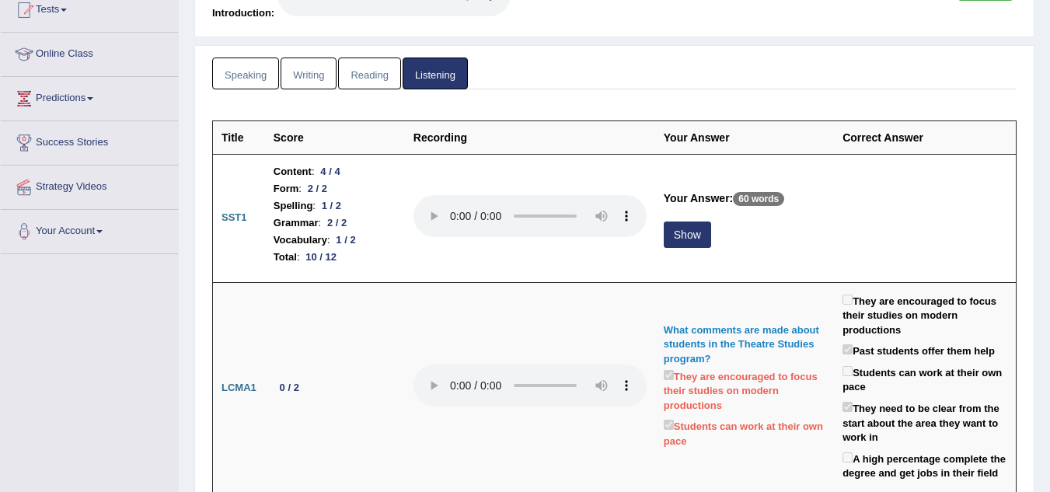
scroll to position [178, 0]
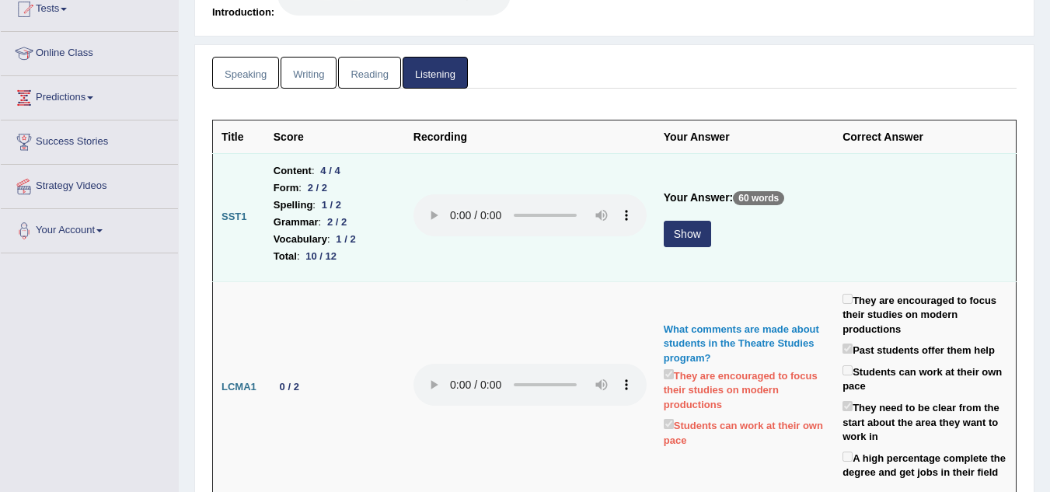
click at [685, 239] on button "Show" at bounding box center [687, 234] width 47 height 26
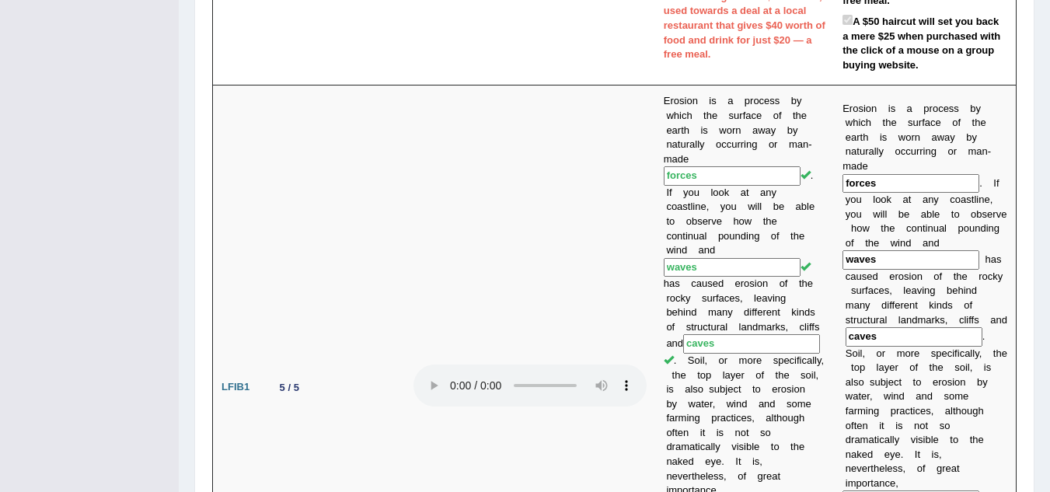
scroll to position [0, 0]
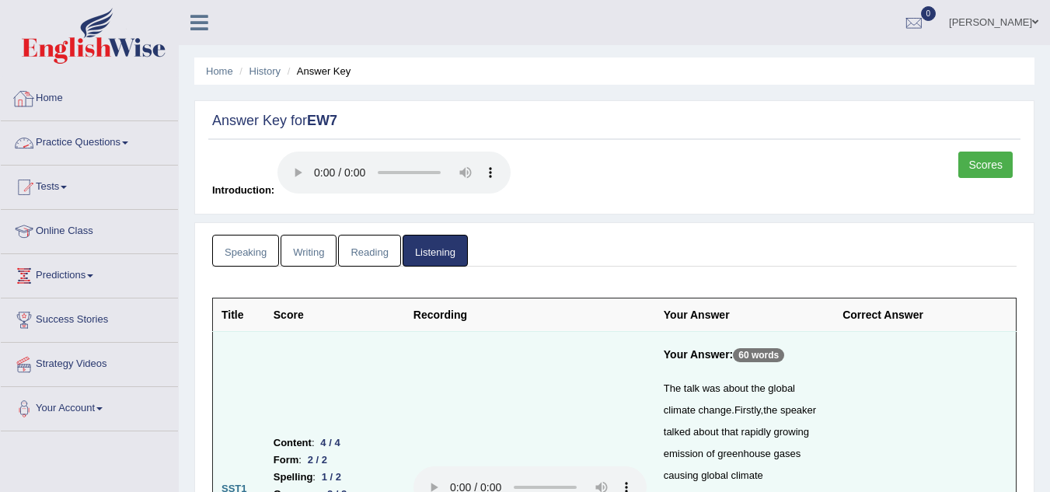
click at [54, 89] on link "Home" at bounding box center [89, 96] width 177 height 39
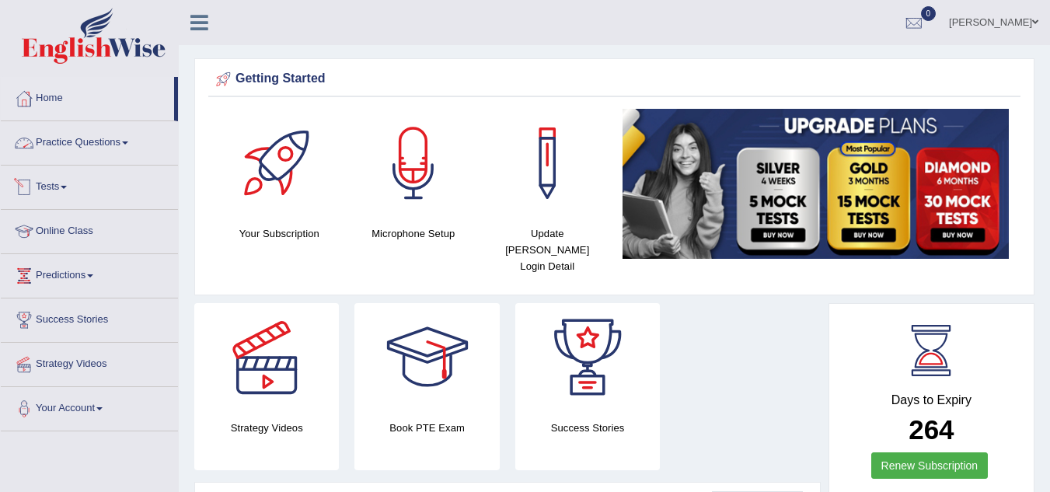
click at [56, 188] on link "Tests" at bounding box center [89, 185] width 177 height 39
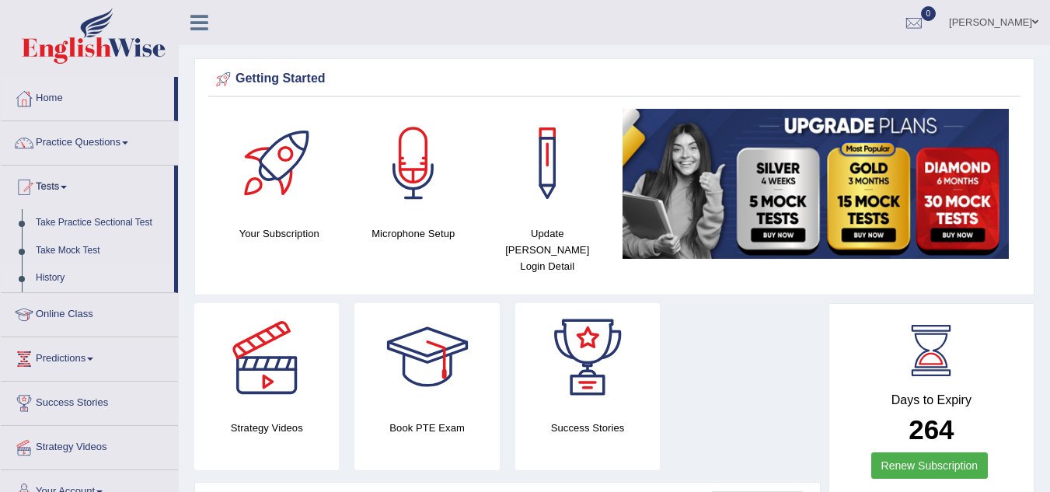
click at [69, 270] on link "History" at bounding box center [101, 278] width 145 height 28
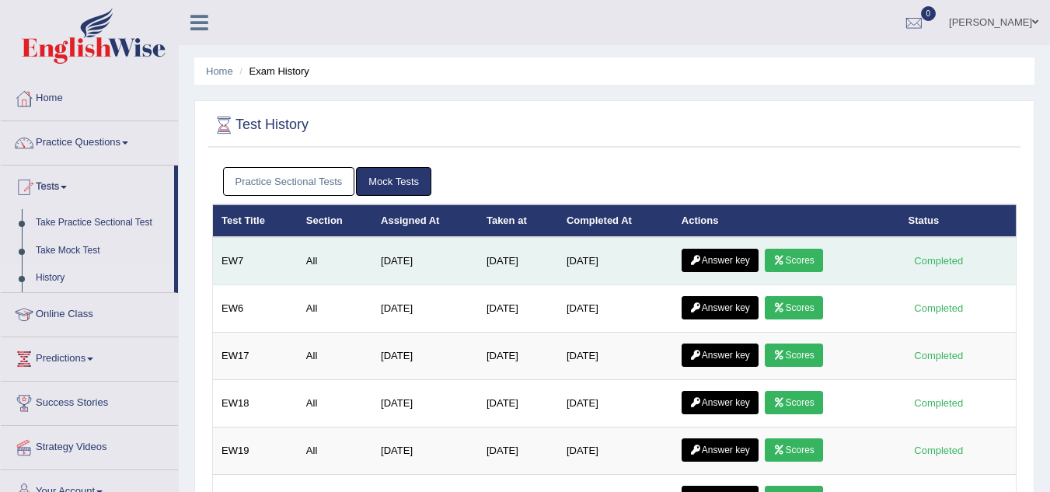
click at [815, 267] on link "Scores" at bounding box center [794, 260] width 58 height 23
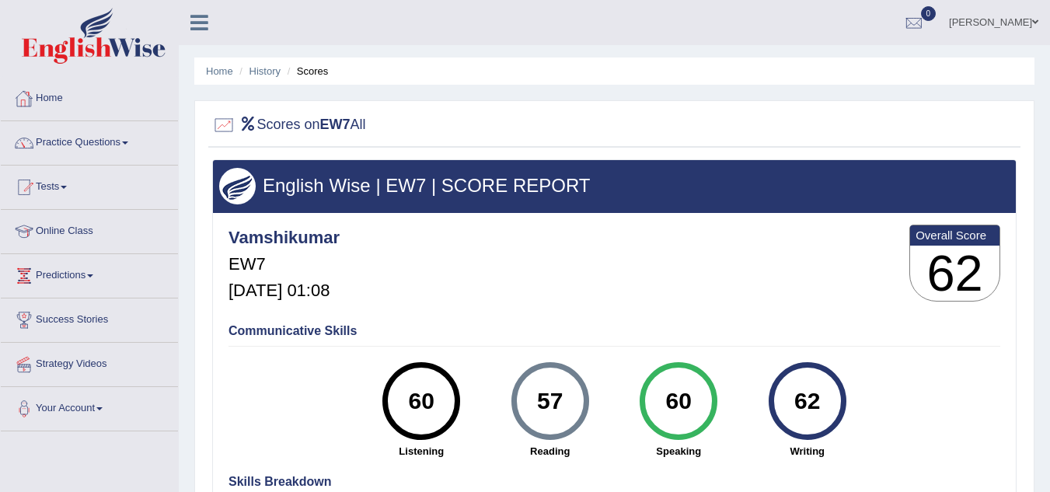
click at [45, 105] on link "Home" at bounding box center [89, 96] width 177 height 39
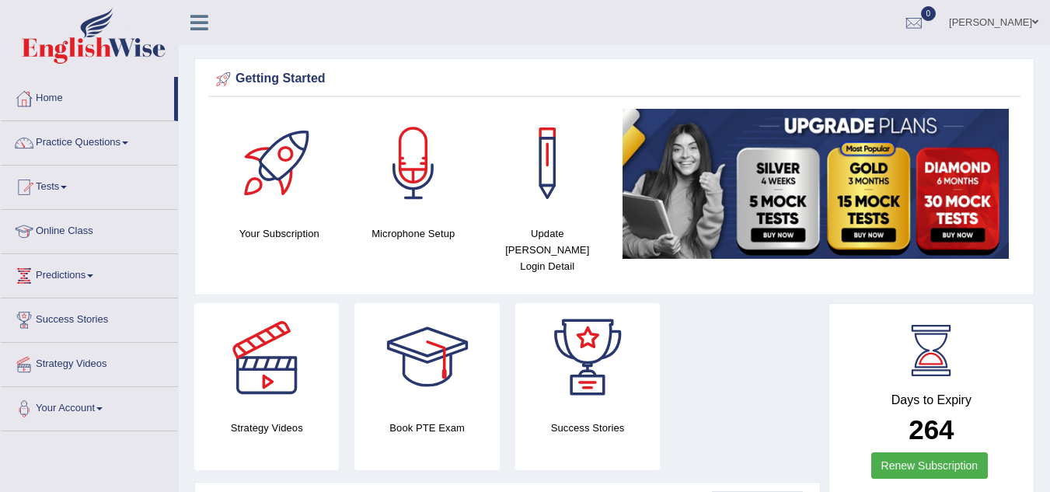
click at [1035, 16] on link "[PERSON_NAME]" at bounding box center [994, 20] width 113 height 40
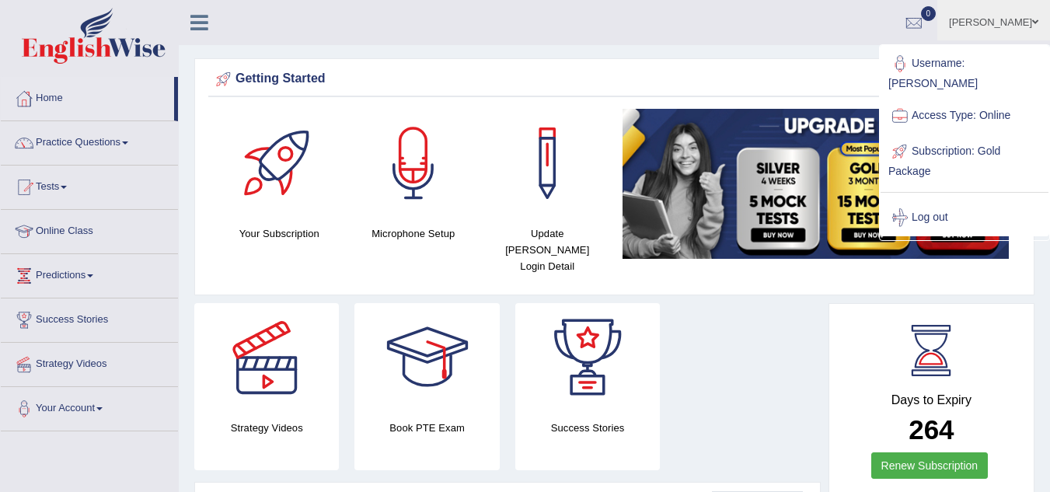
click at [914, 202] on link "Log out" at bounding box center [965, 218] width 168 height 36
